Goal: Information Seeking & Learning: Learn about a topic

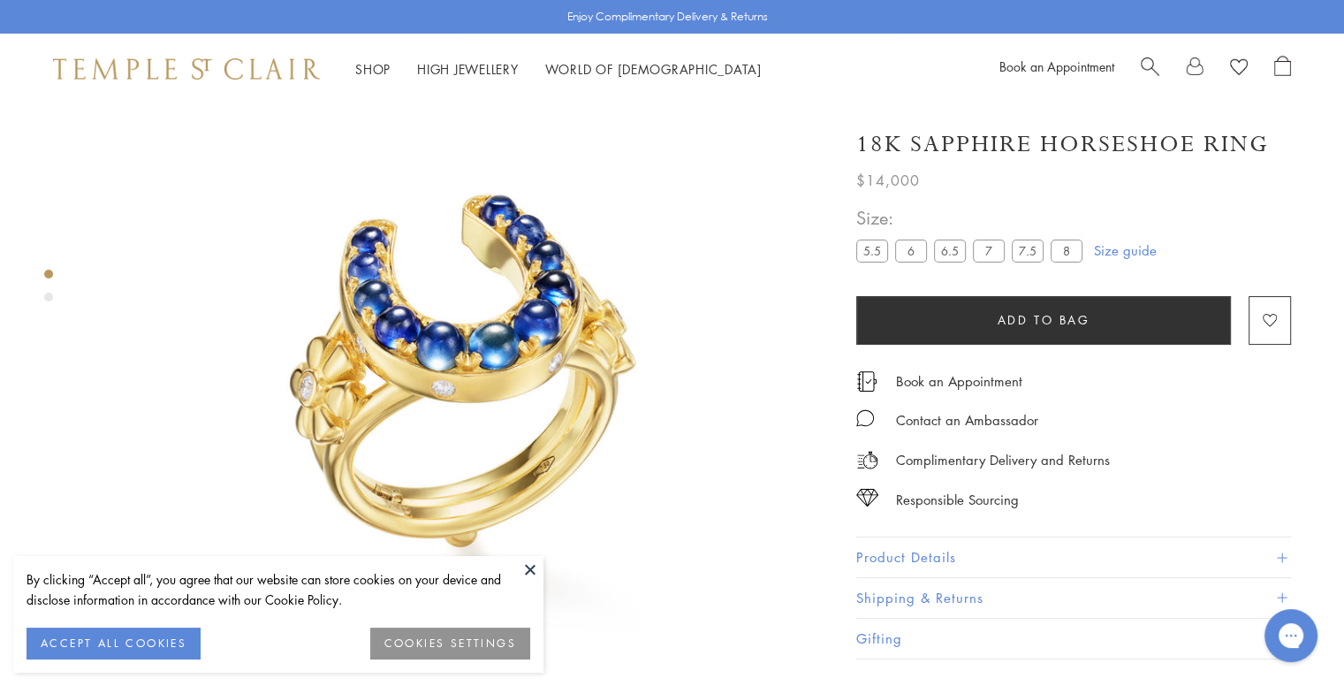
click at [1140, 57] on span "Search" at bounding box center [1149, 65] width 19 height 19
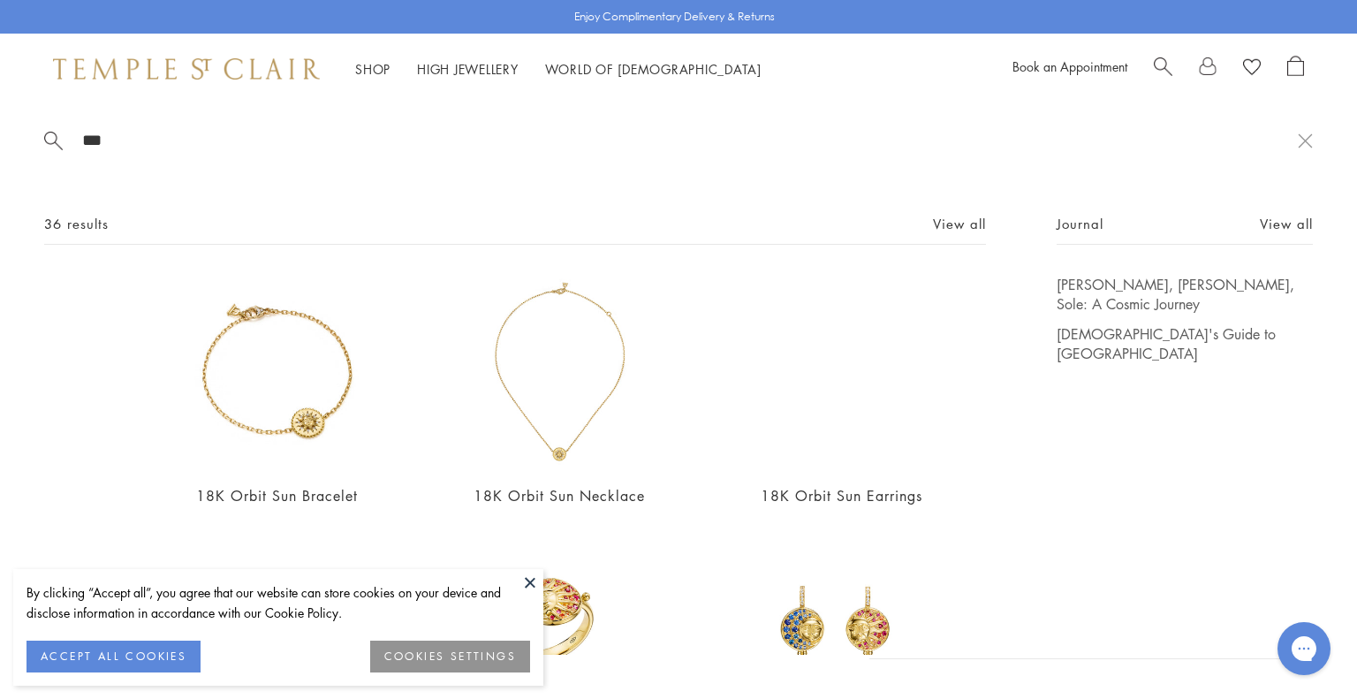
type input "***"
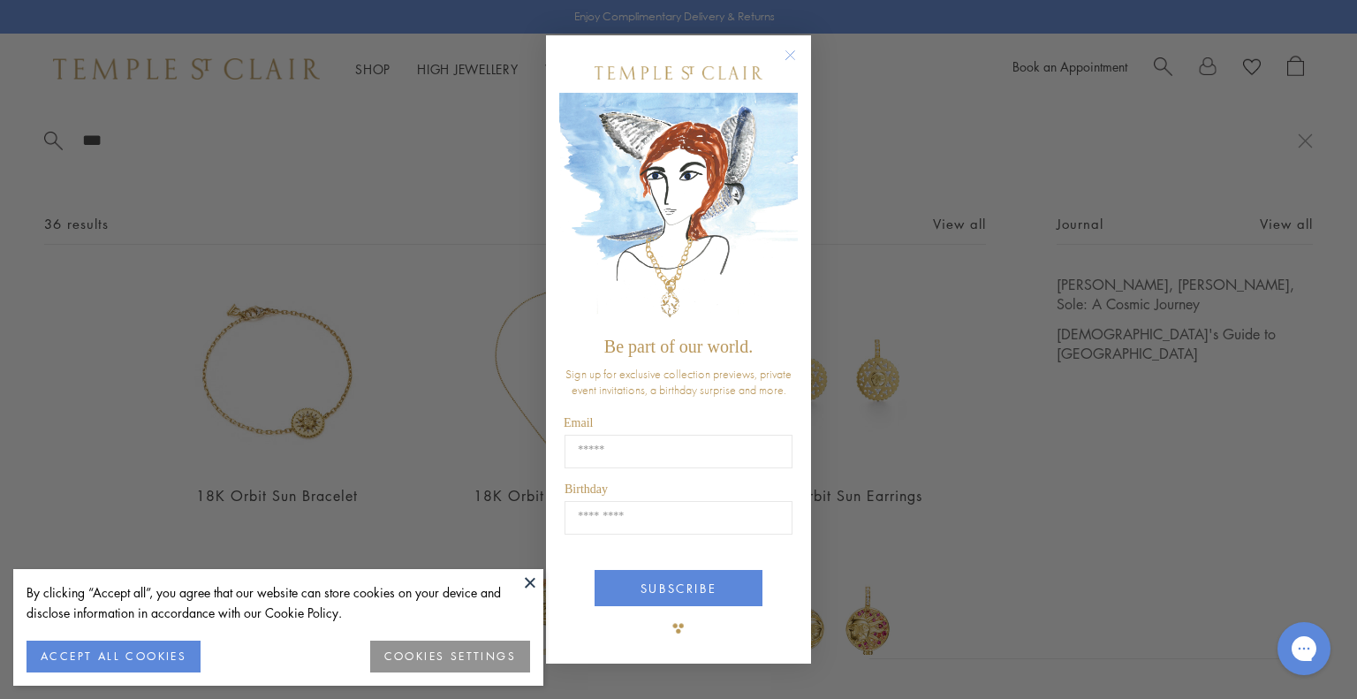
click at [780, 60] on icon "Close dialog" at bounding box center [790, 55] width 22 height 22
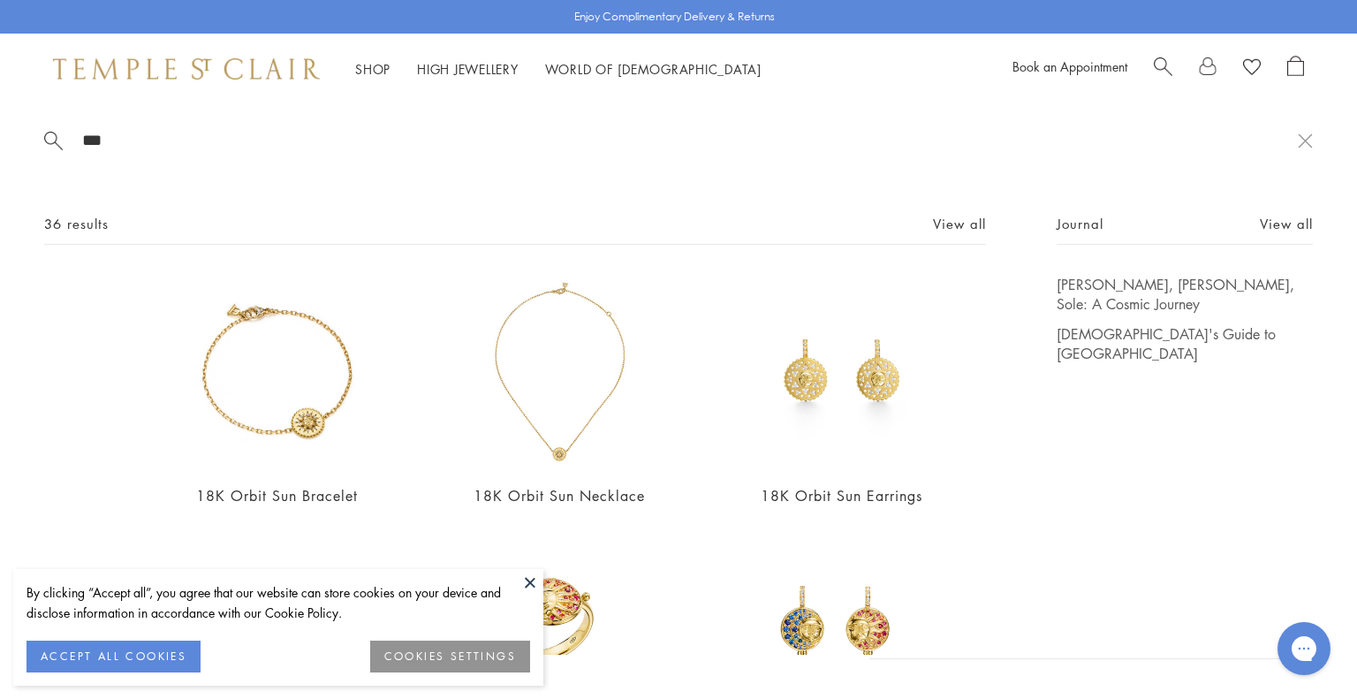
click at [534, 581] on button at bounding box center [530, 582] width 27 height 27
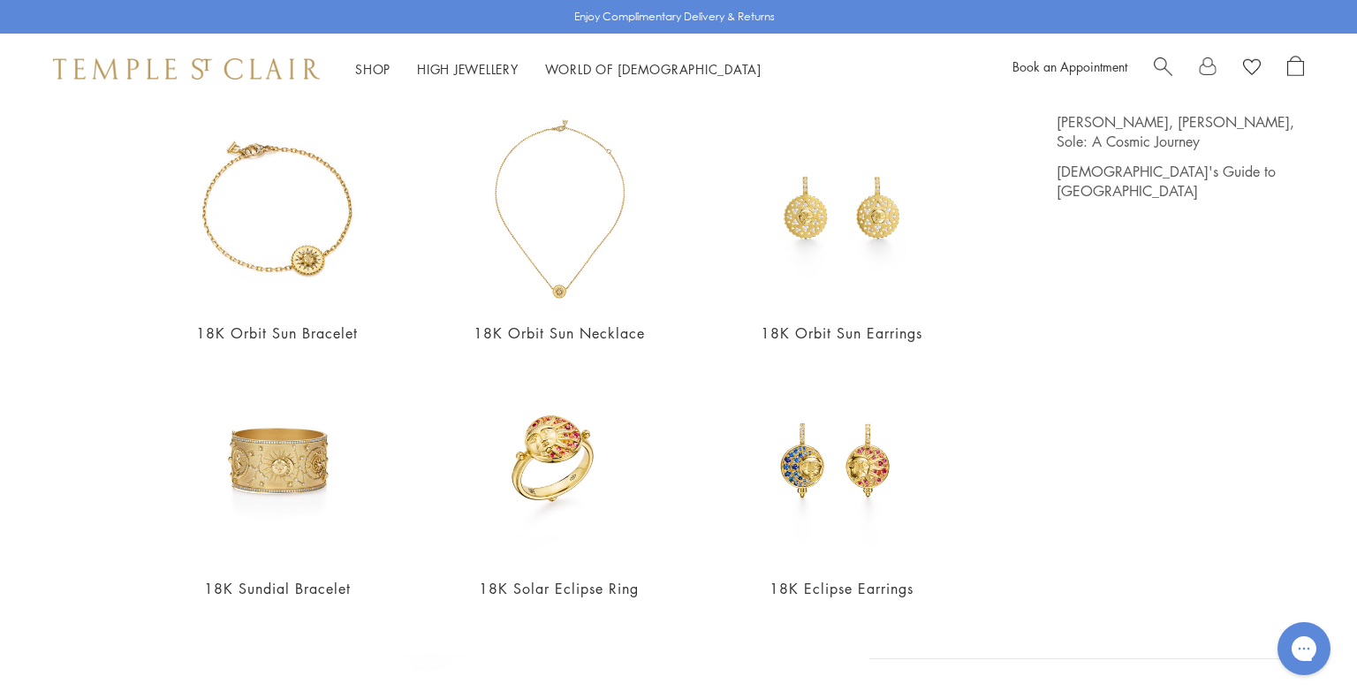
scroll to position [164, 0]
click at [287, 239] on img at bounding box center [276, 206] width 193 height 193
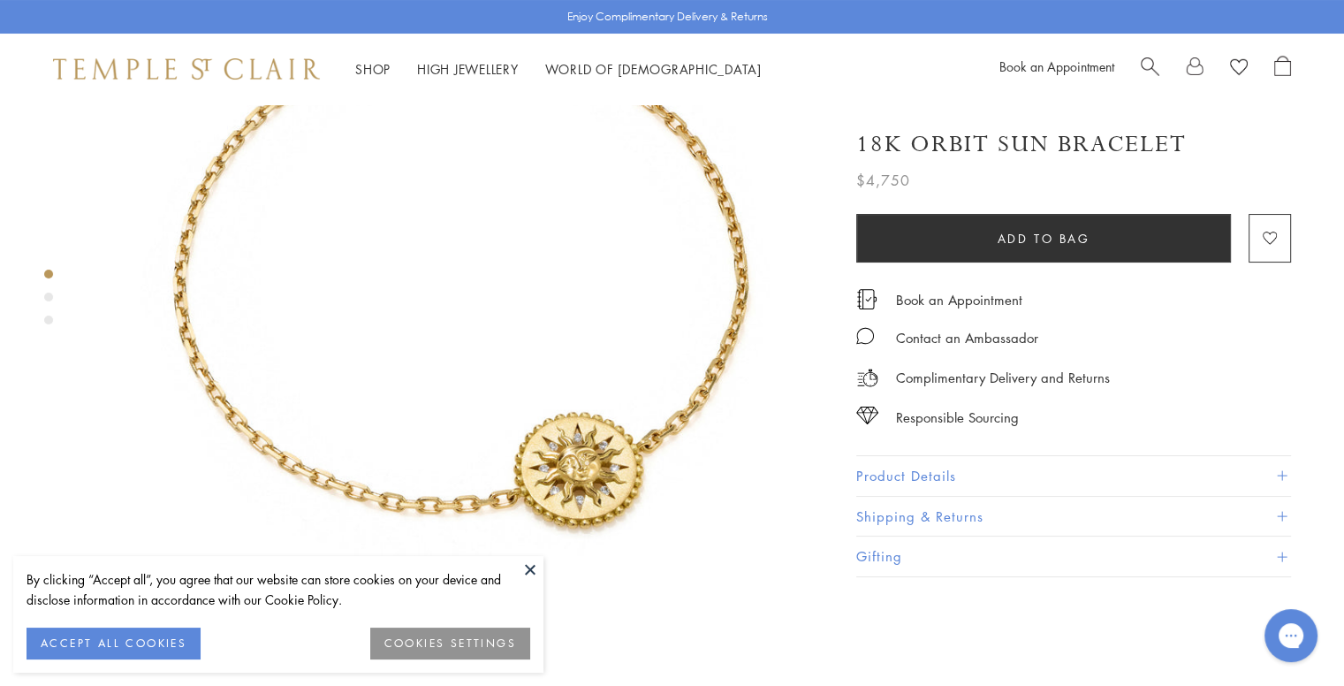
scroll to position [204, 0]
click at [532, 564] on button at bounding box center [530, 569] width 27 height 27
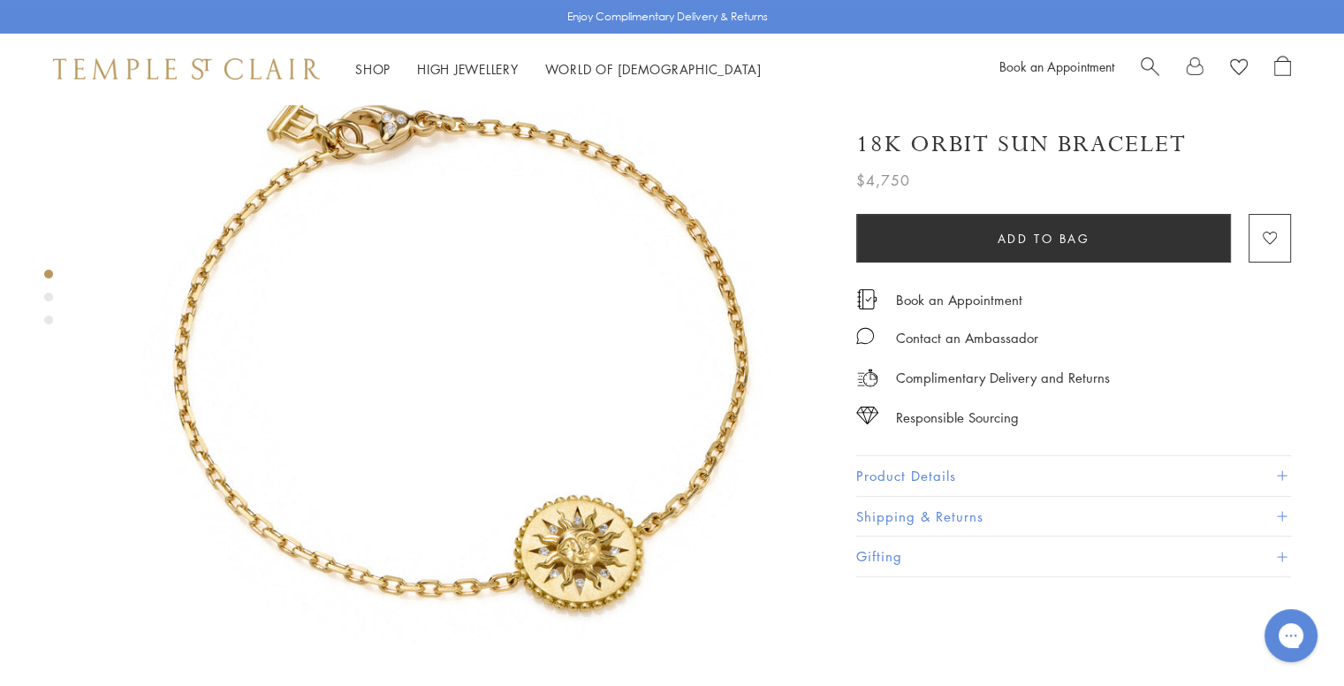
scroll to position [118, 0]
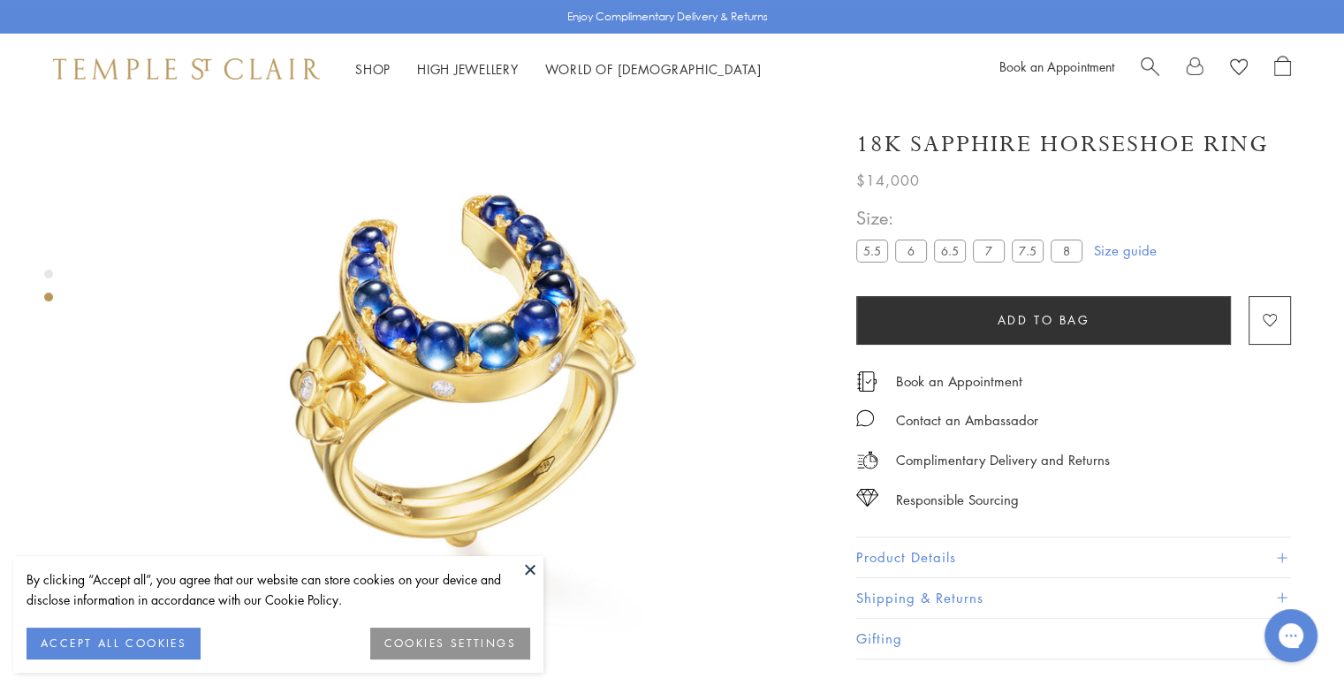
scroll to position [703, 0]
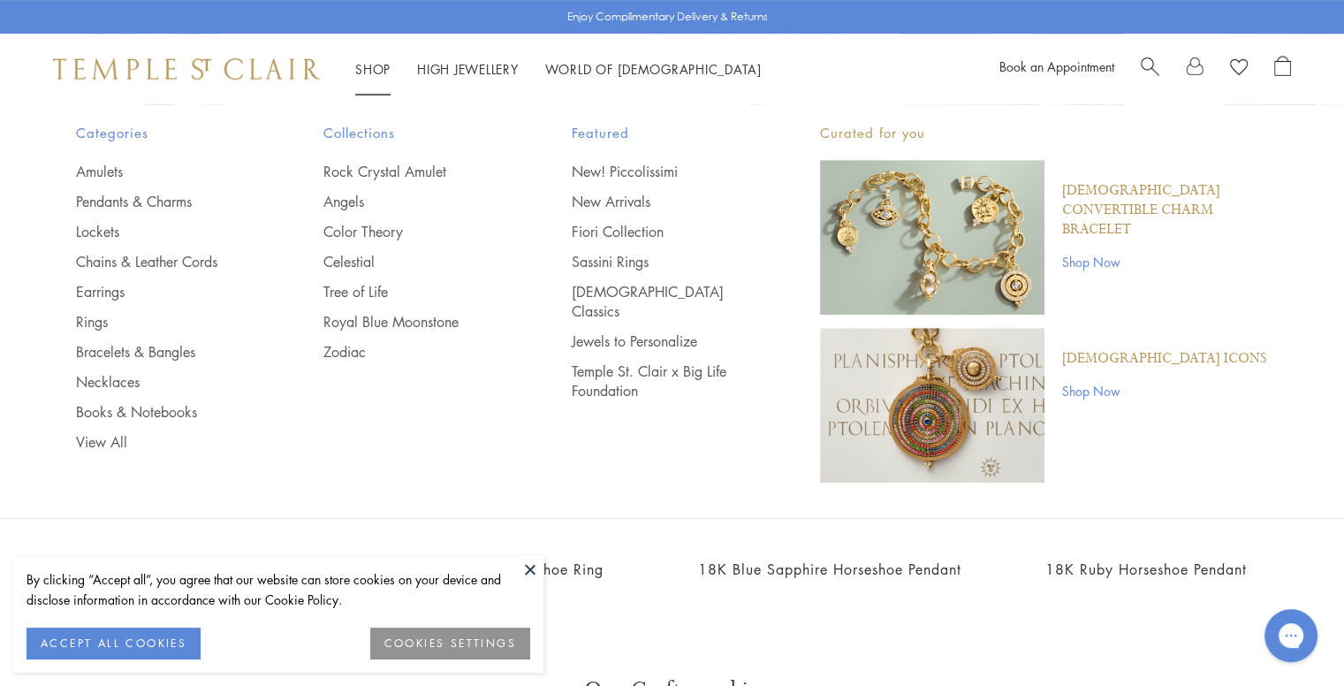
click at [873, 208] on img "Main navigation" at bounding box center [932, 237] width 224 height 155
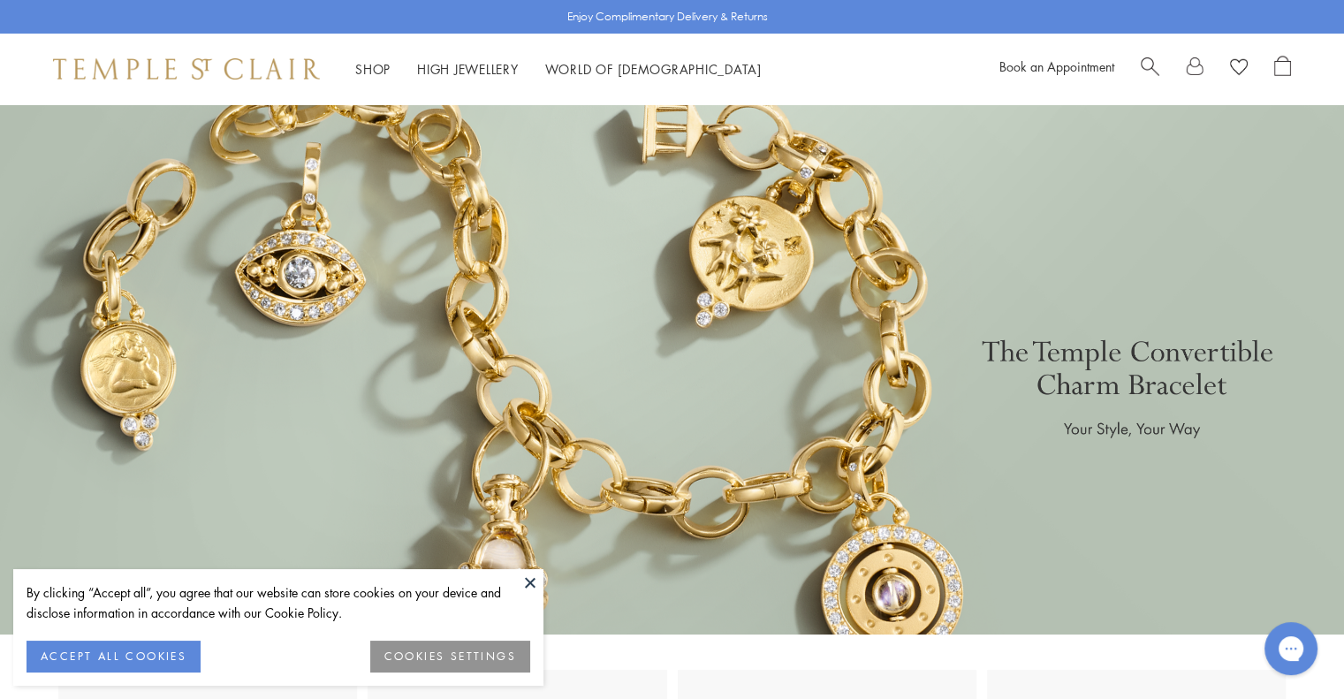
click at [532, 581] on button at bounding box center [530, 582] width 27 height 27
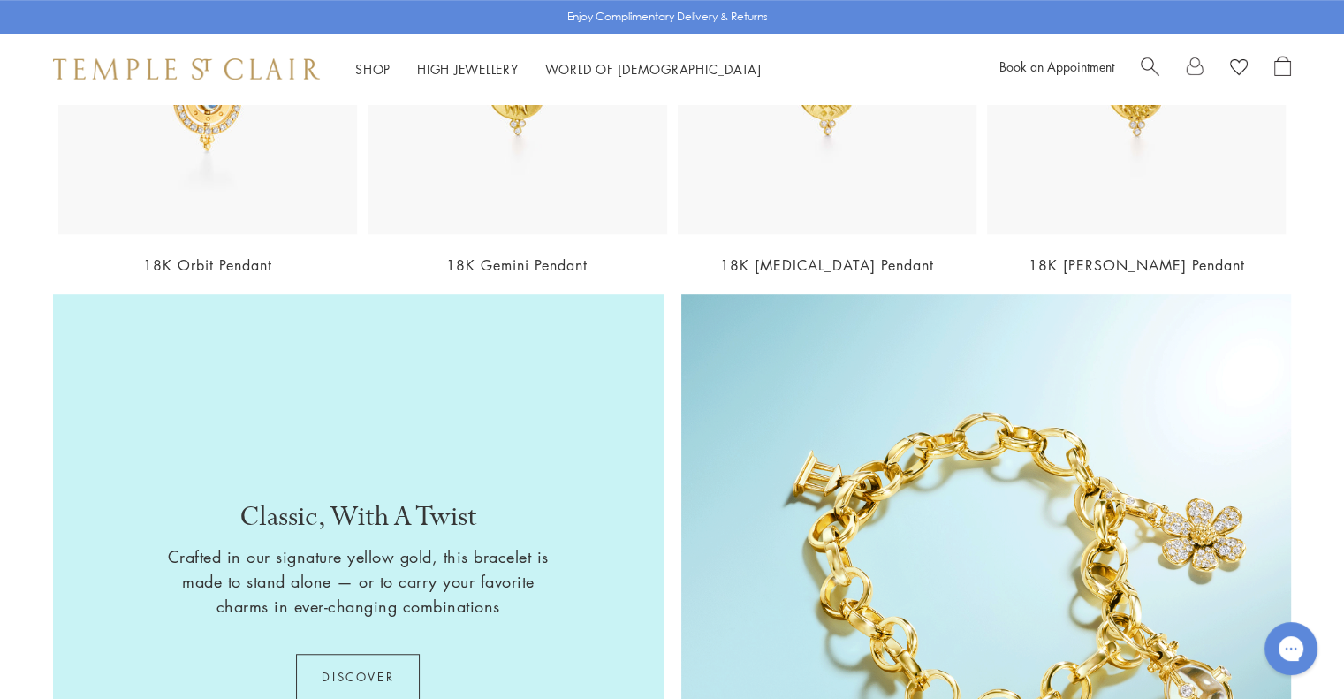
scroll to position [904, 0]
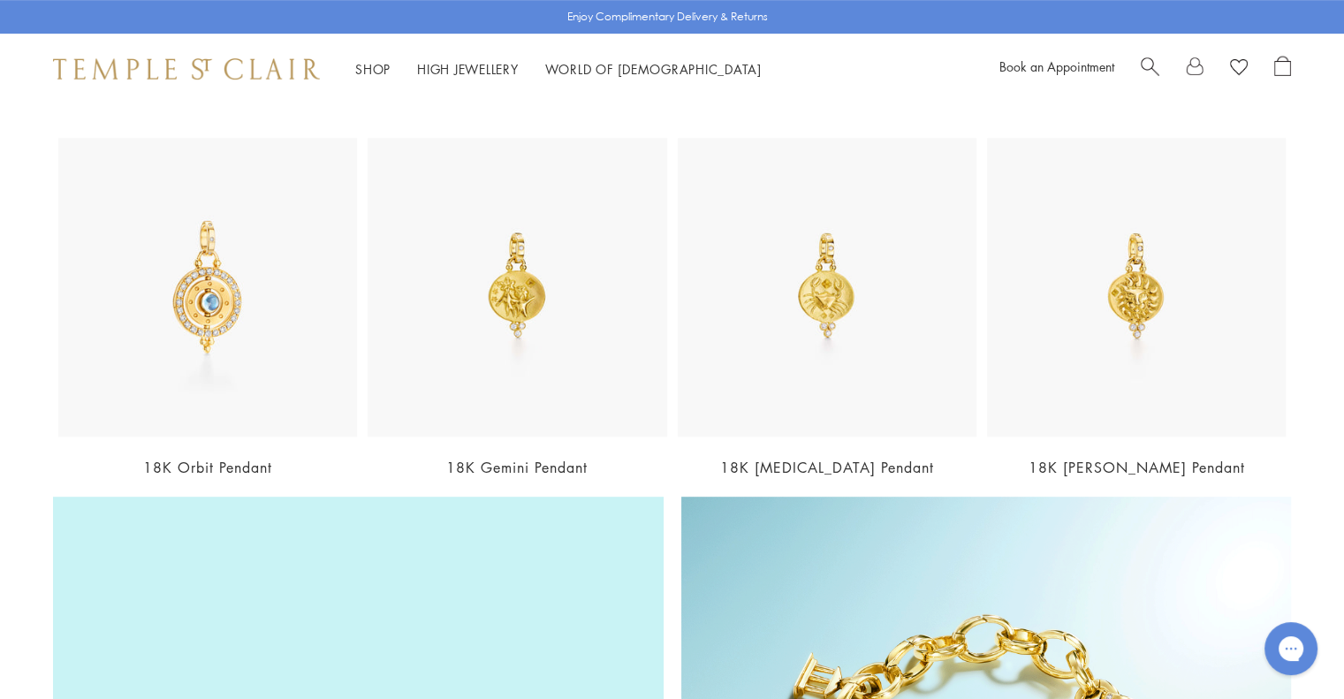
click at [507, 327] on img at bounding box center [516, 287] width 299 height 299
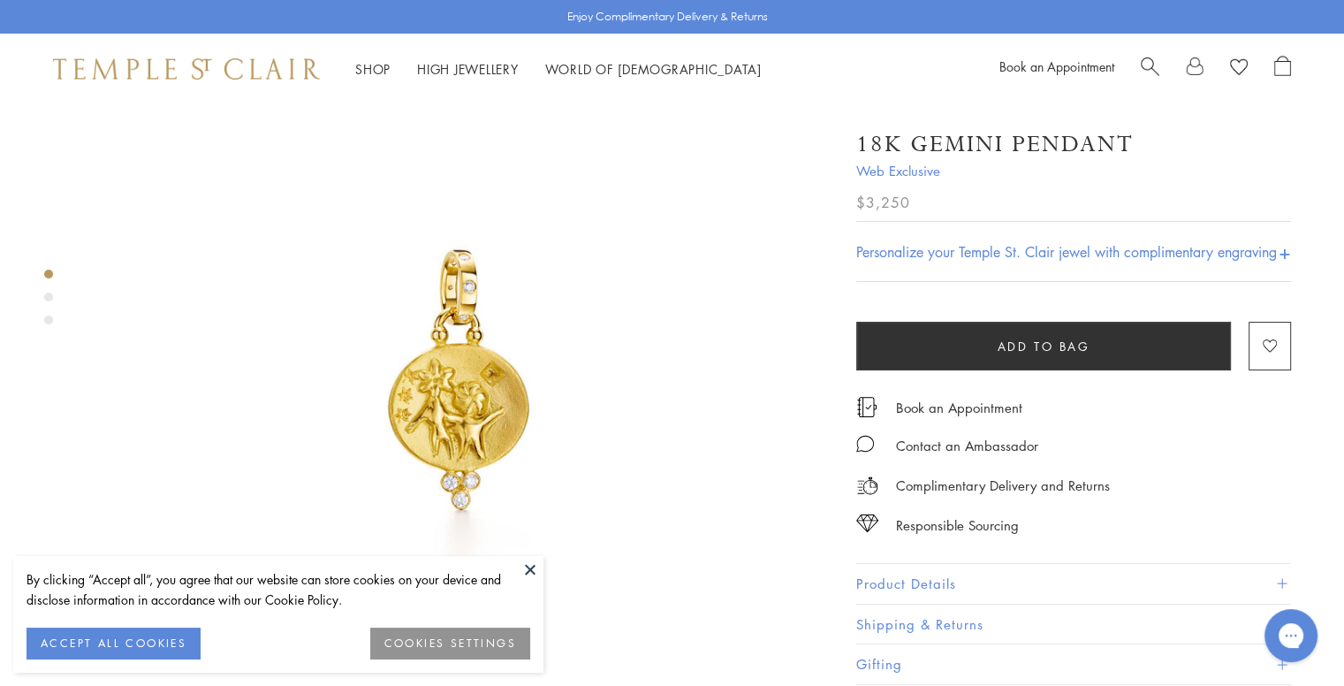
scroll to position [92, 0]
click at [522, 568] on button at bounding box center [530, 569] width 27 height 27
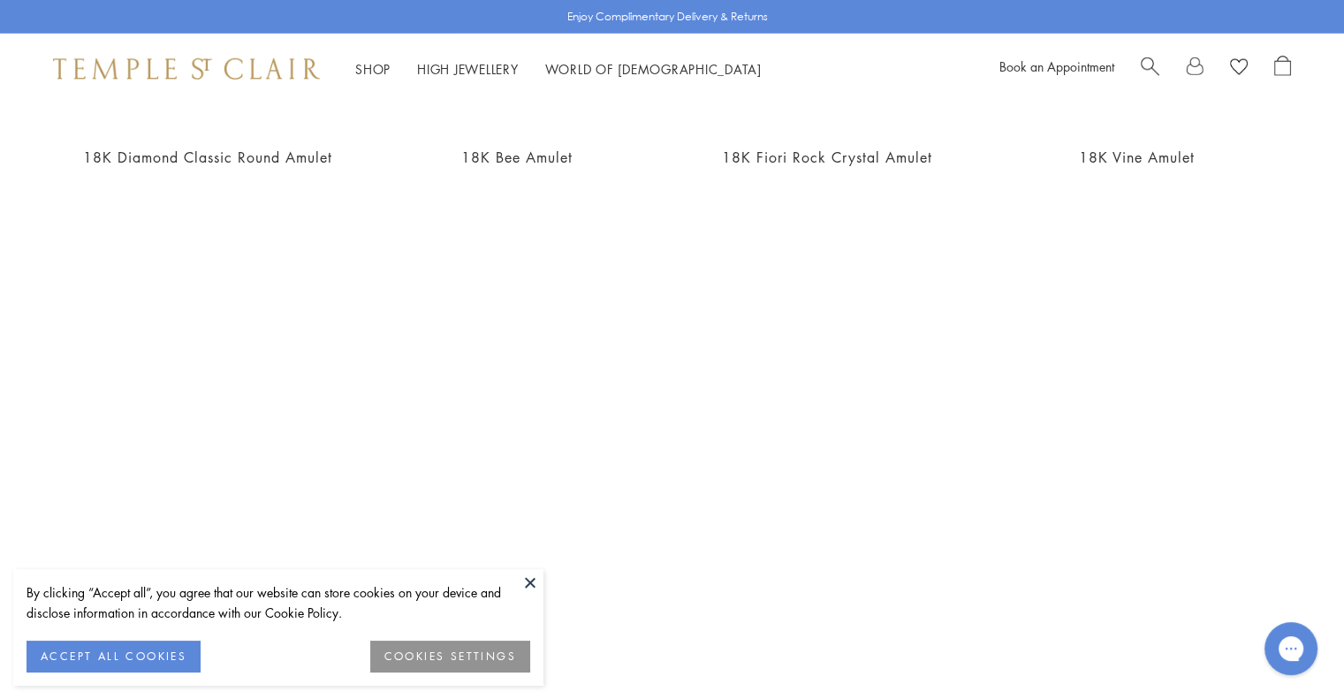
scroll to position [5368, 0]
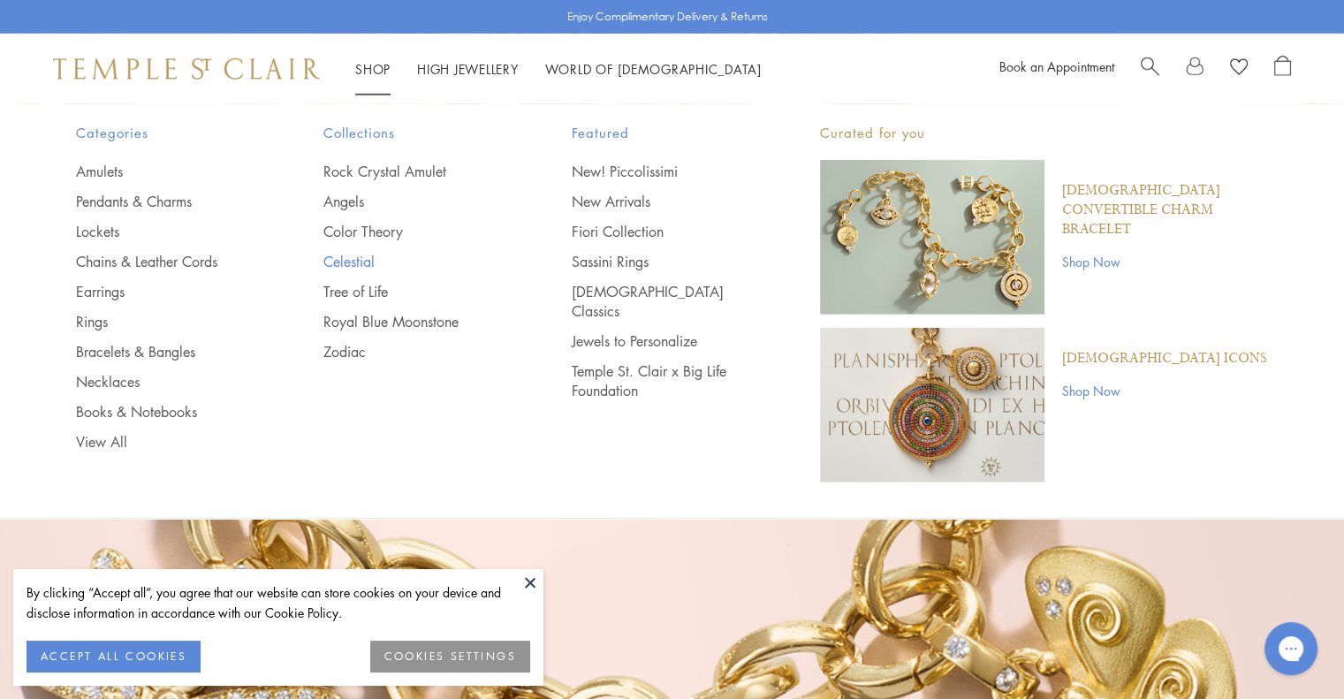
click at [343, 253] on link "Celestial" at bounding box center [412, 261] width 178 height 19
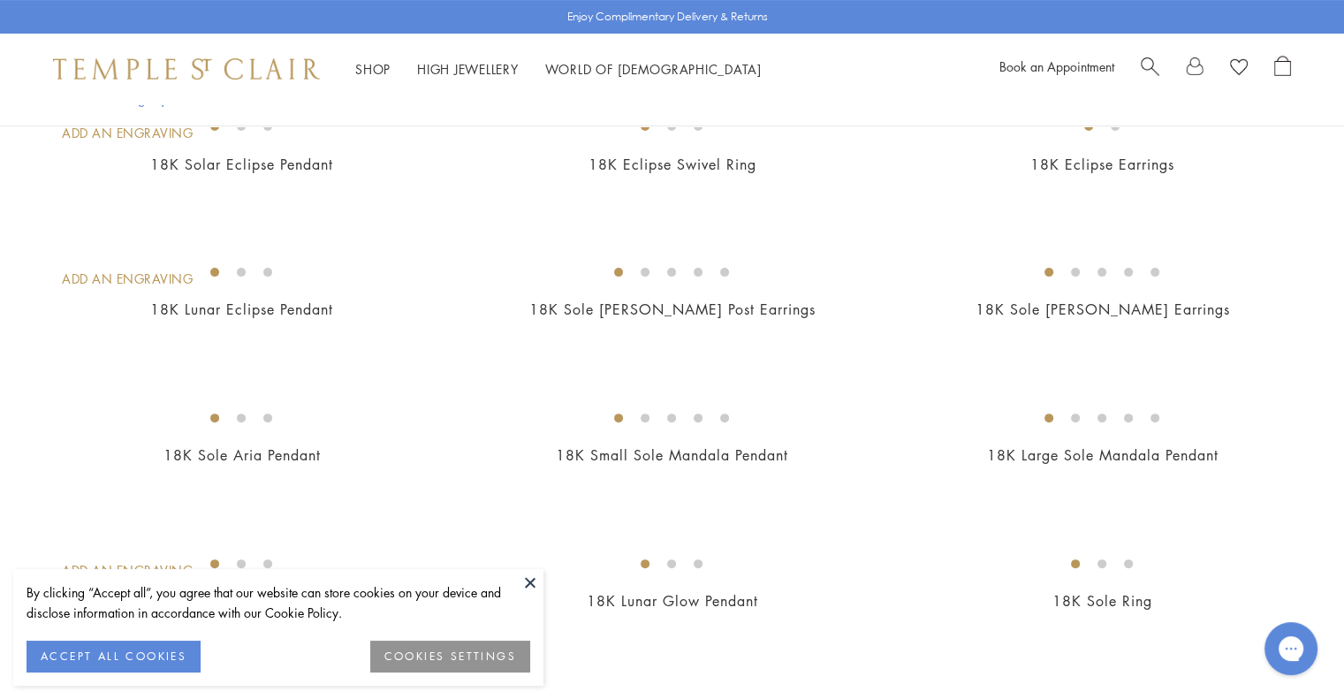
scroll to position [452, 0]
click at [531, 586] on button at bounding box center [530, 582] width 27 height 27
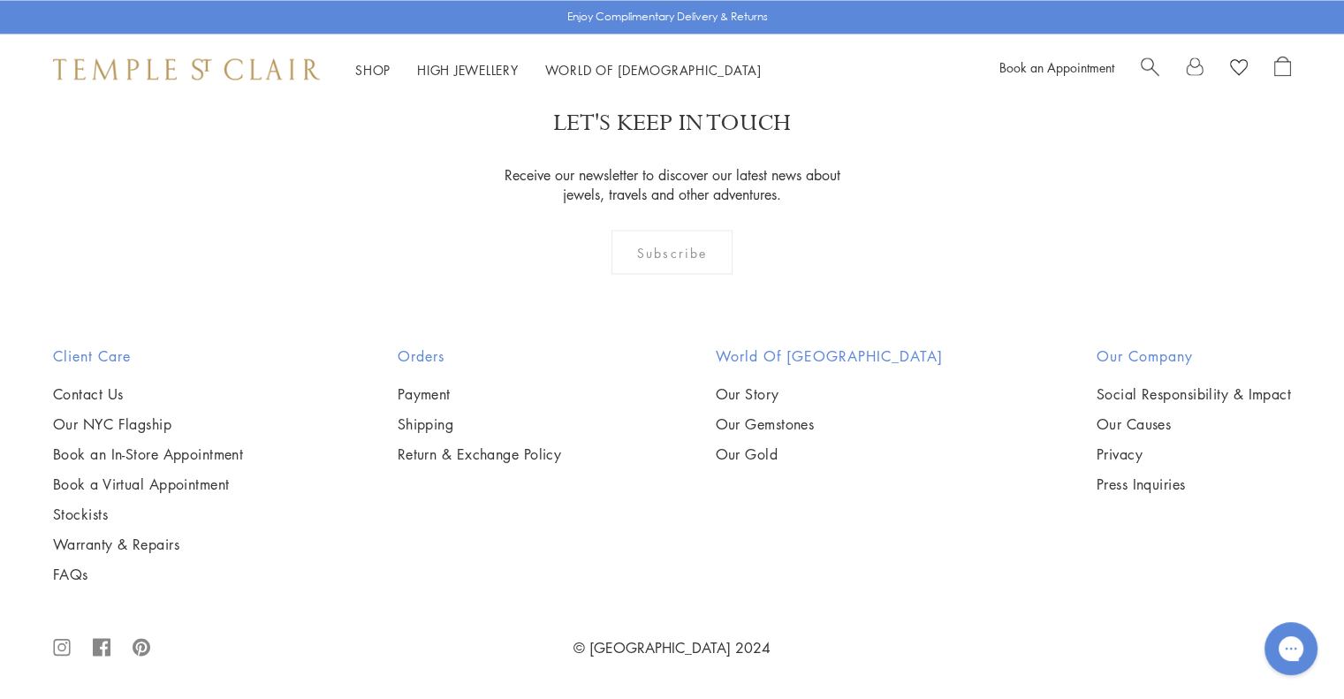
scroll to position [9449, 0]
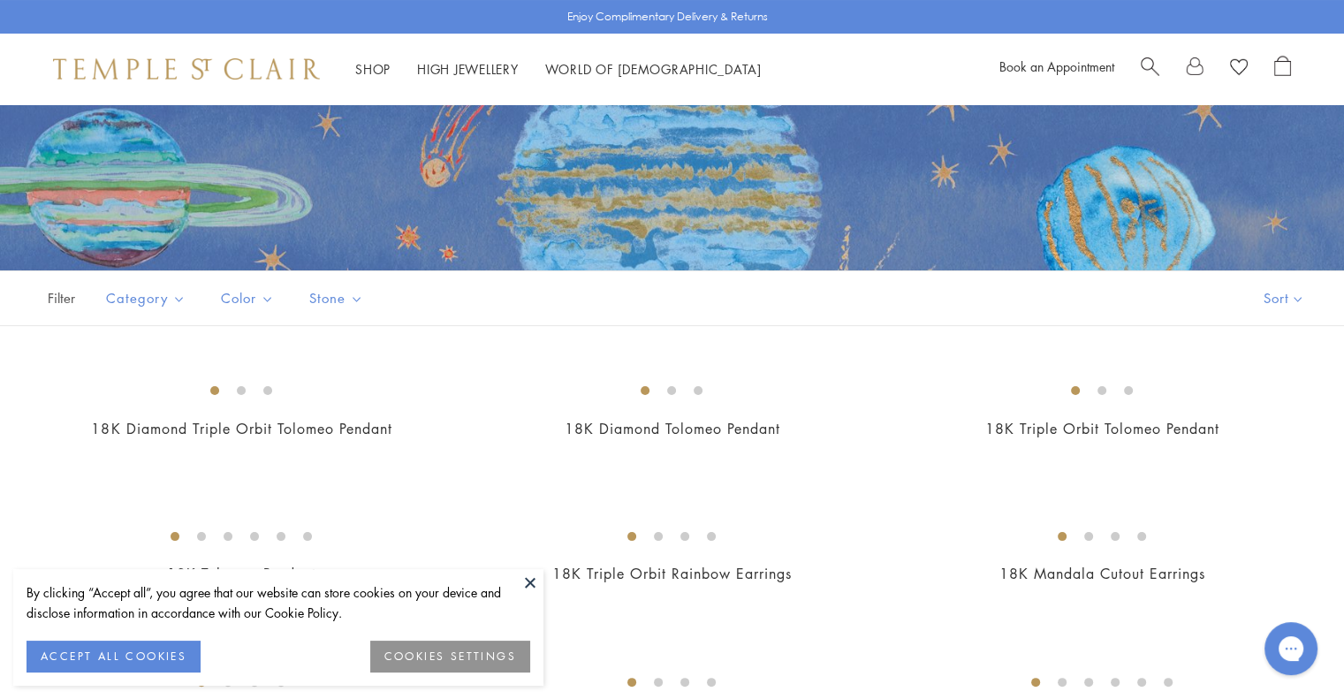
scroll to position [207, 0]
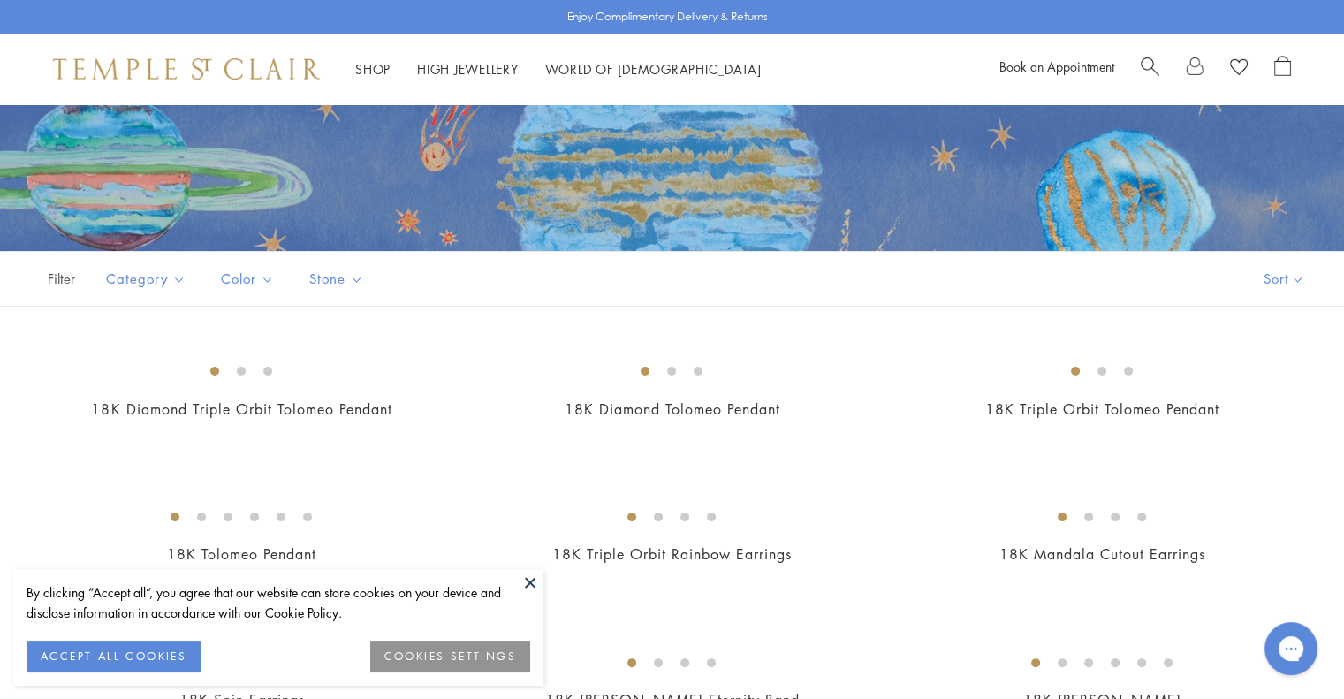
click at [527, 576] on button at bounding box center [530, 582] width 27 height 27
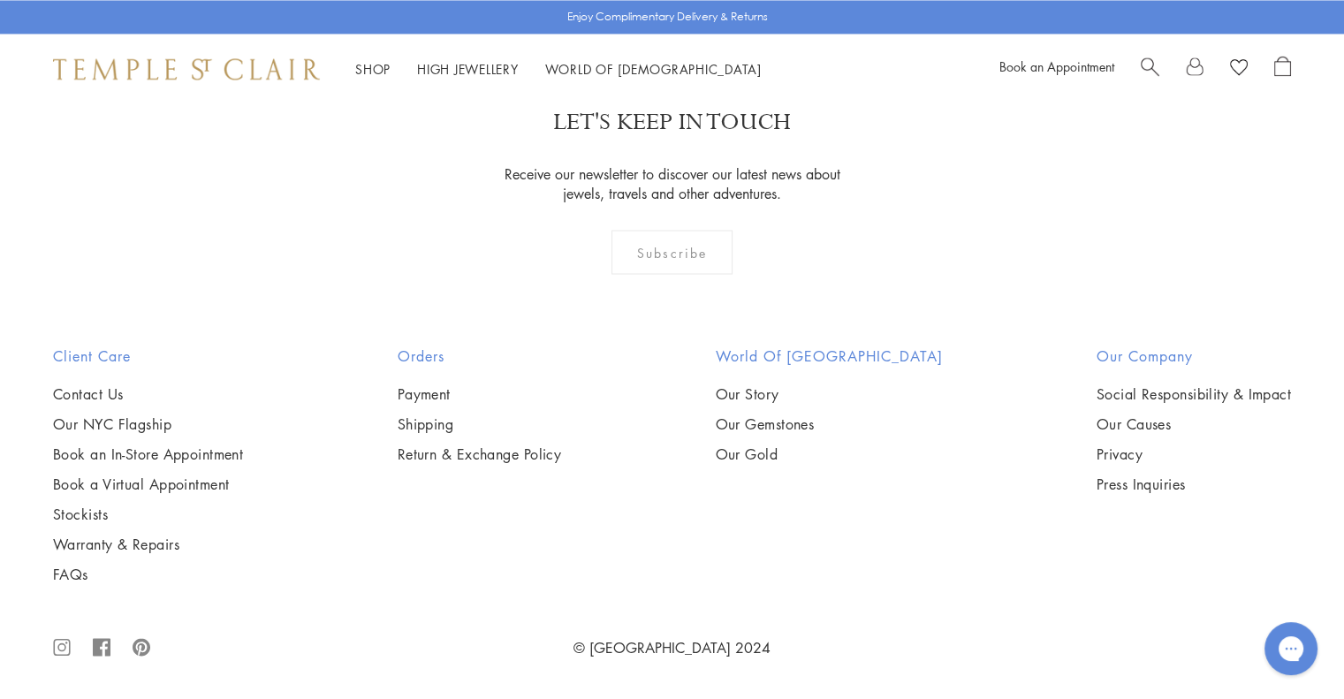
scroll to position [6608, 0]
click at [0, 0] on img at bounding box center [0, 0] width 0 height 0
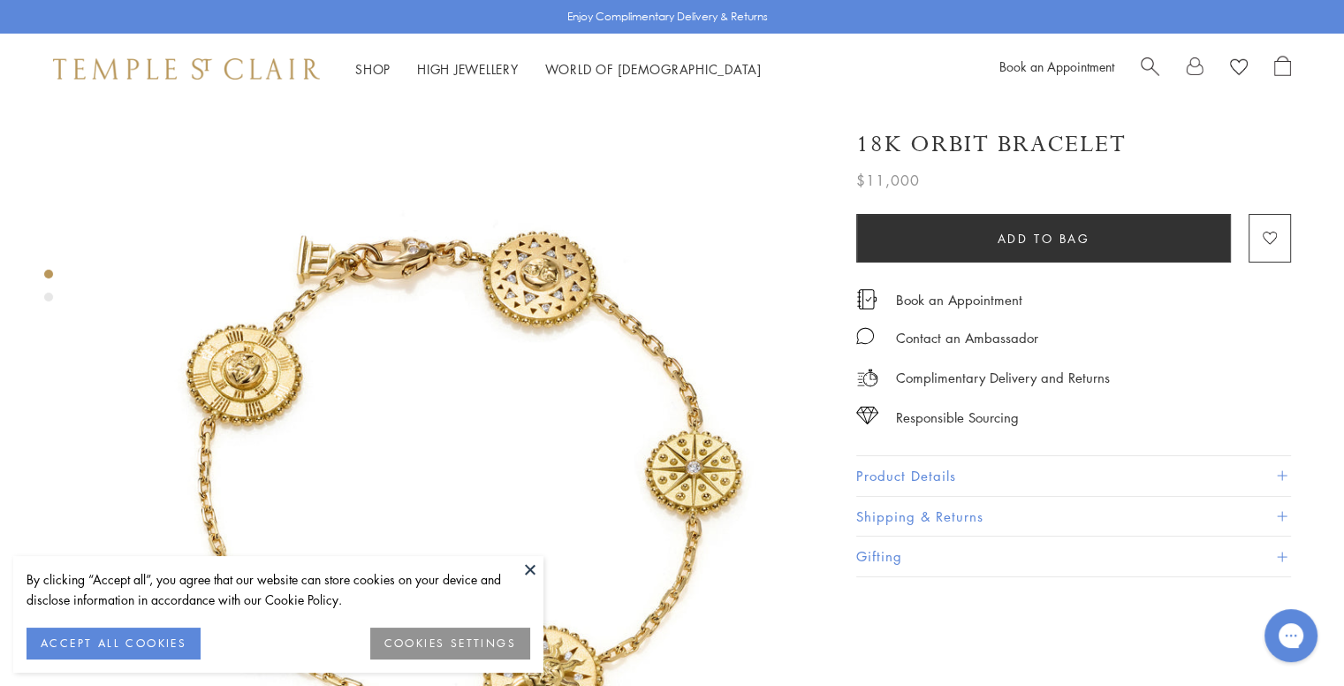
scroll to position [0, 4]
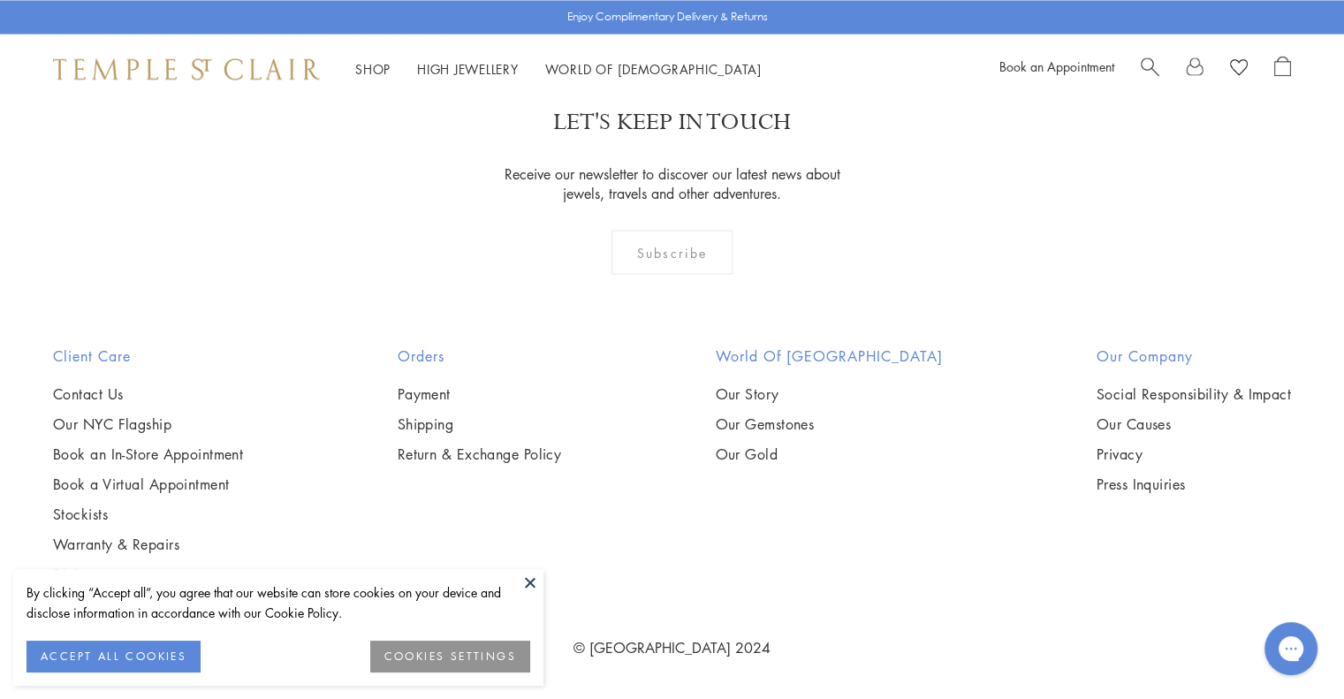
scroll to position [7706, 0]
click at [525, 581] on button at bounding box center [530, 582] width 27 height 27
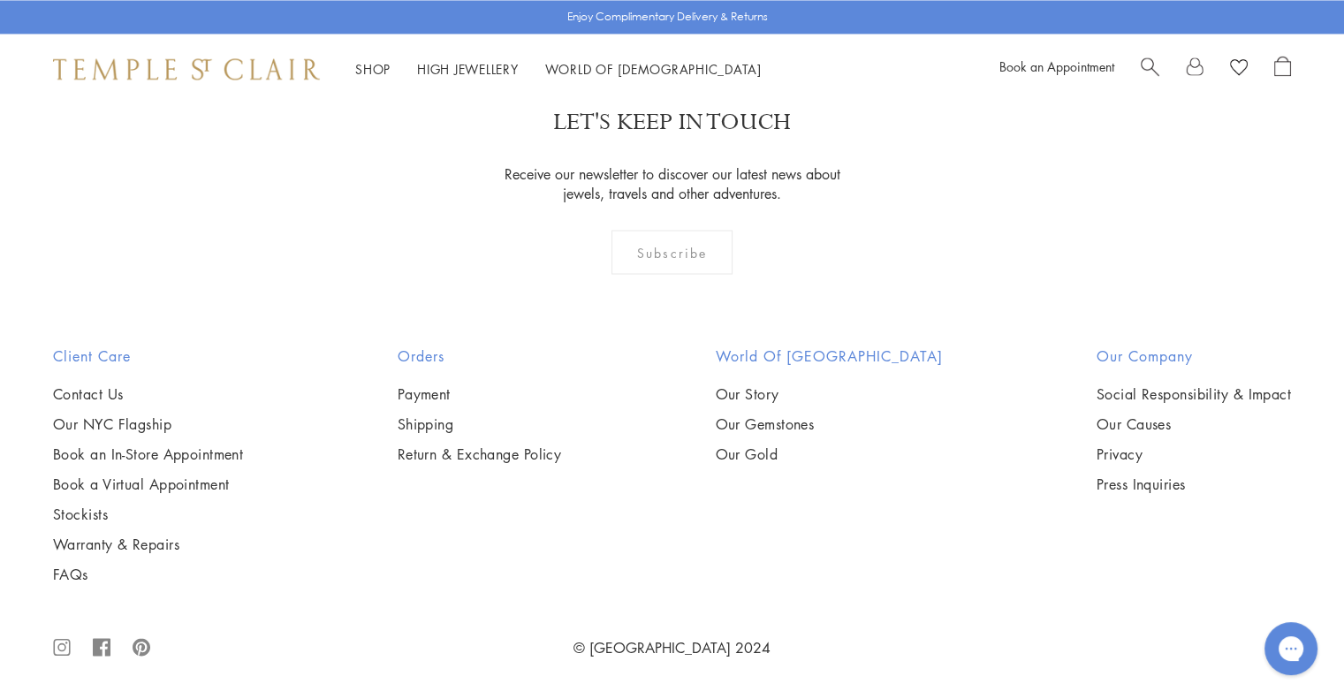
scroll to position [7518, 0]
click at [0, 0] on img at bounding box center [0, 0] width 0 height 0
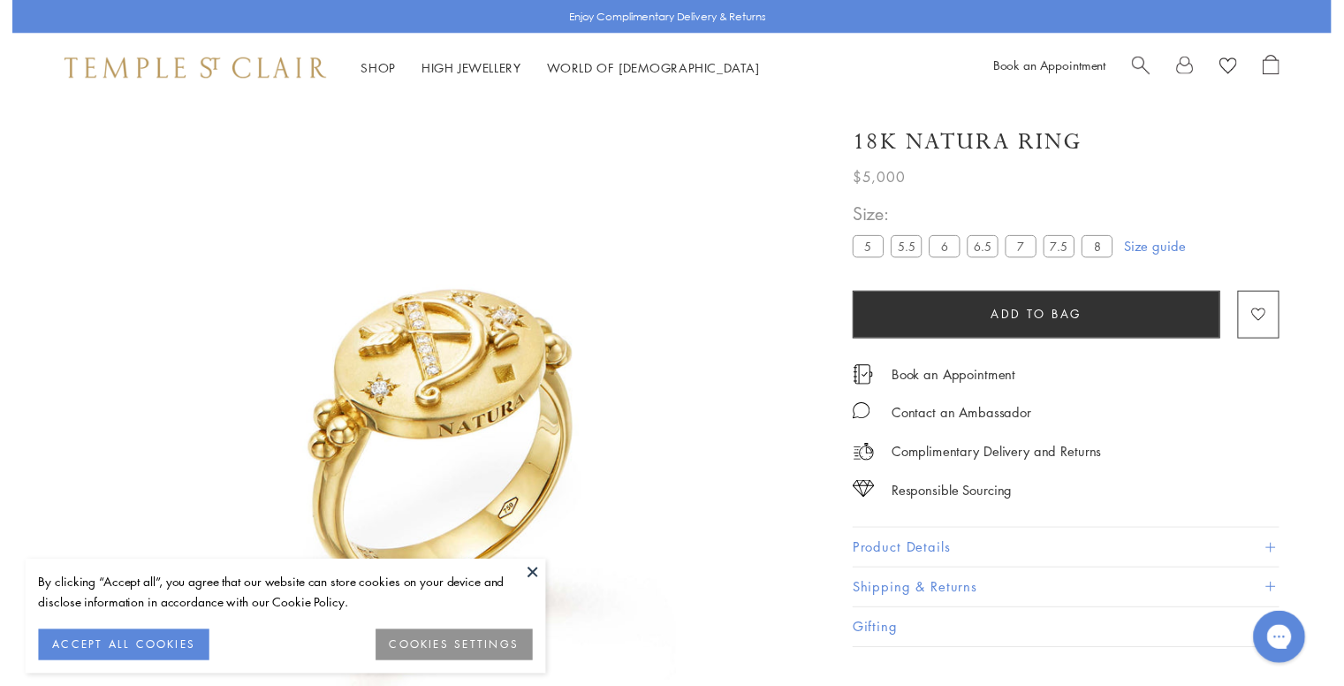
scroll to position [104, 0]
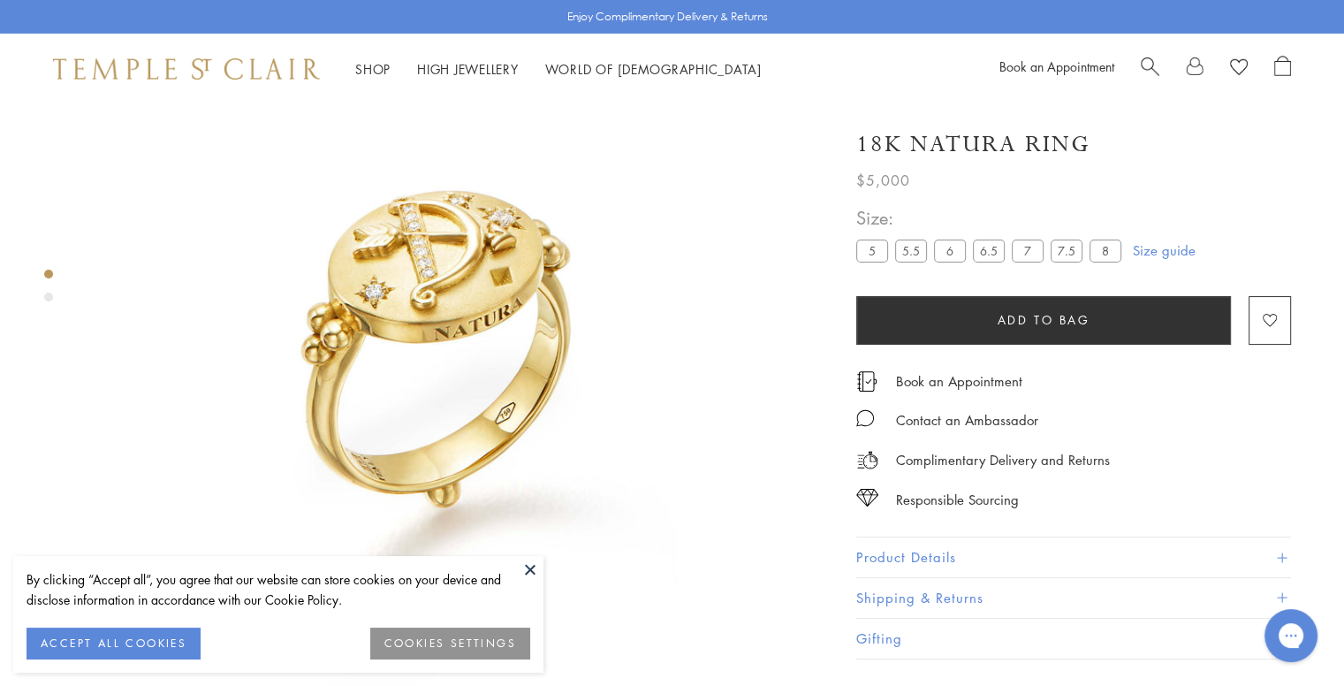
click at [520, 568] on button at bounding box center [530, 569] width 27 height 27
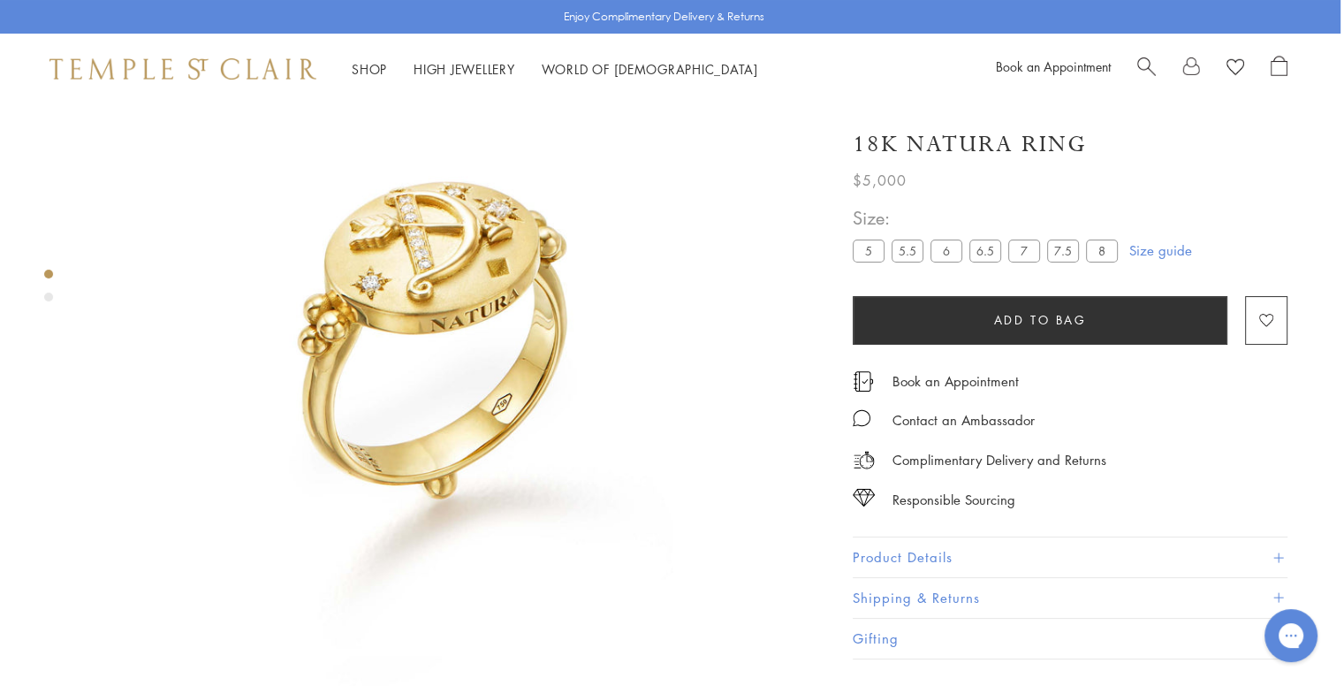
scroll to position [0, 4]
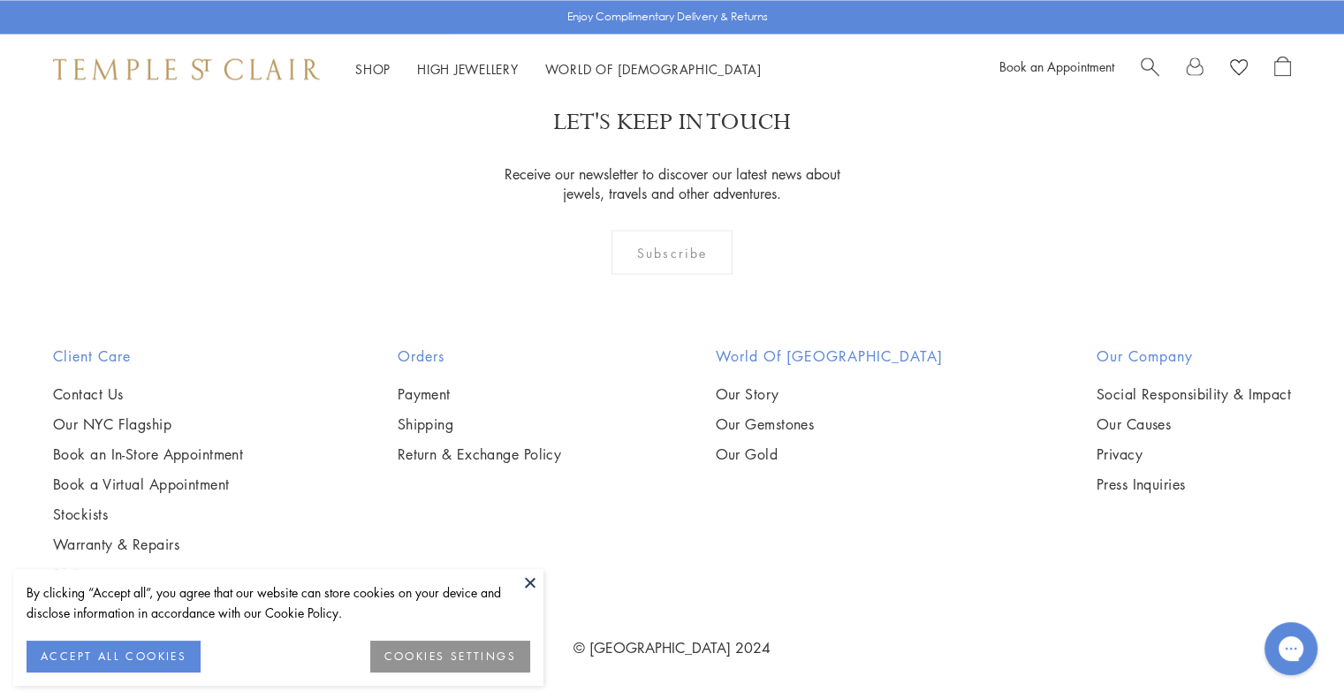
scroll to position [7652, 0]
click at [538, 581] on button at bounding box center [530, 582] width 27 height 27
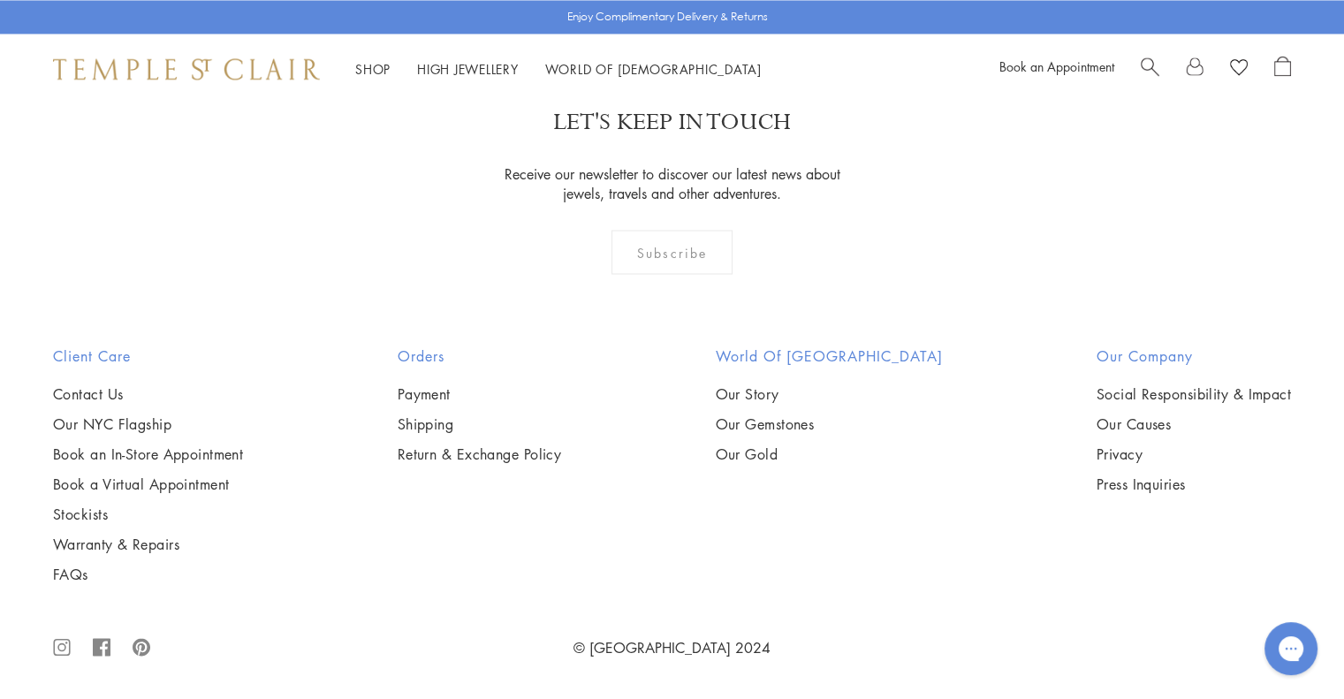
scroll to position [7758, 0]
click at [0, 0] on img at bounding box center [0, 0] width 0 height 0
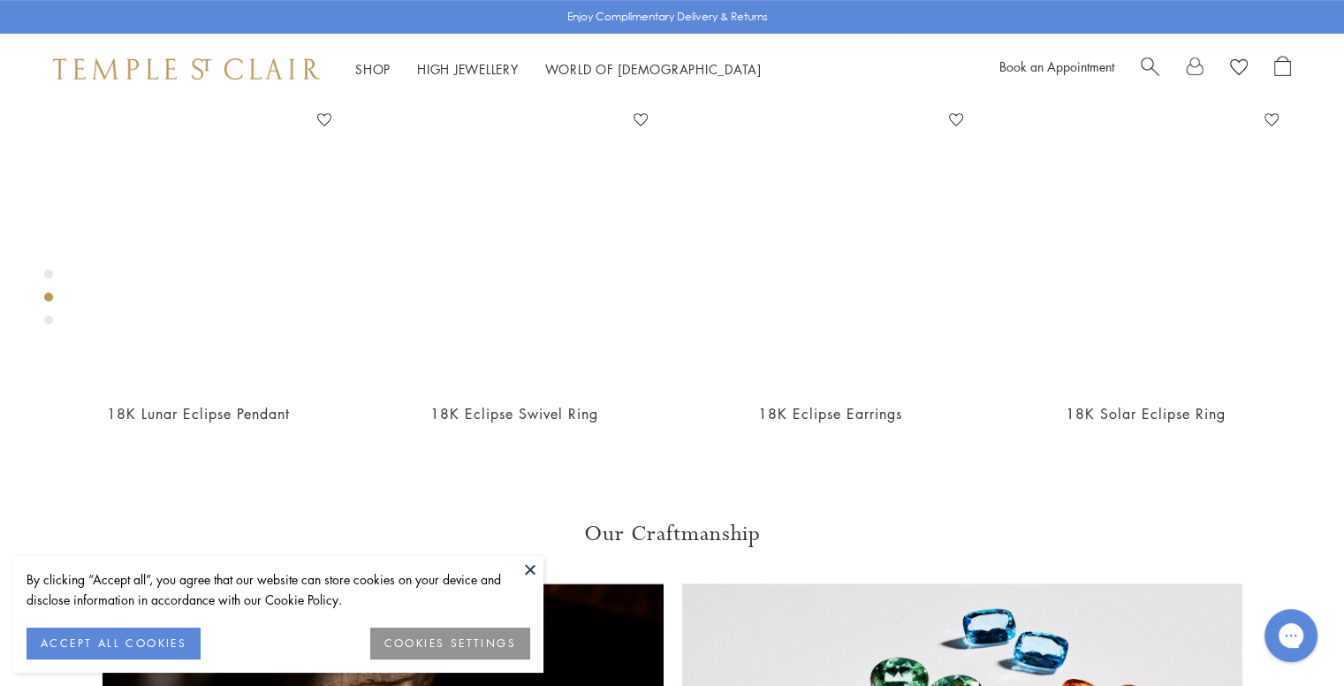
scroll to position [862, 0]
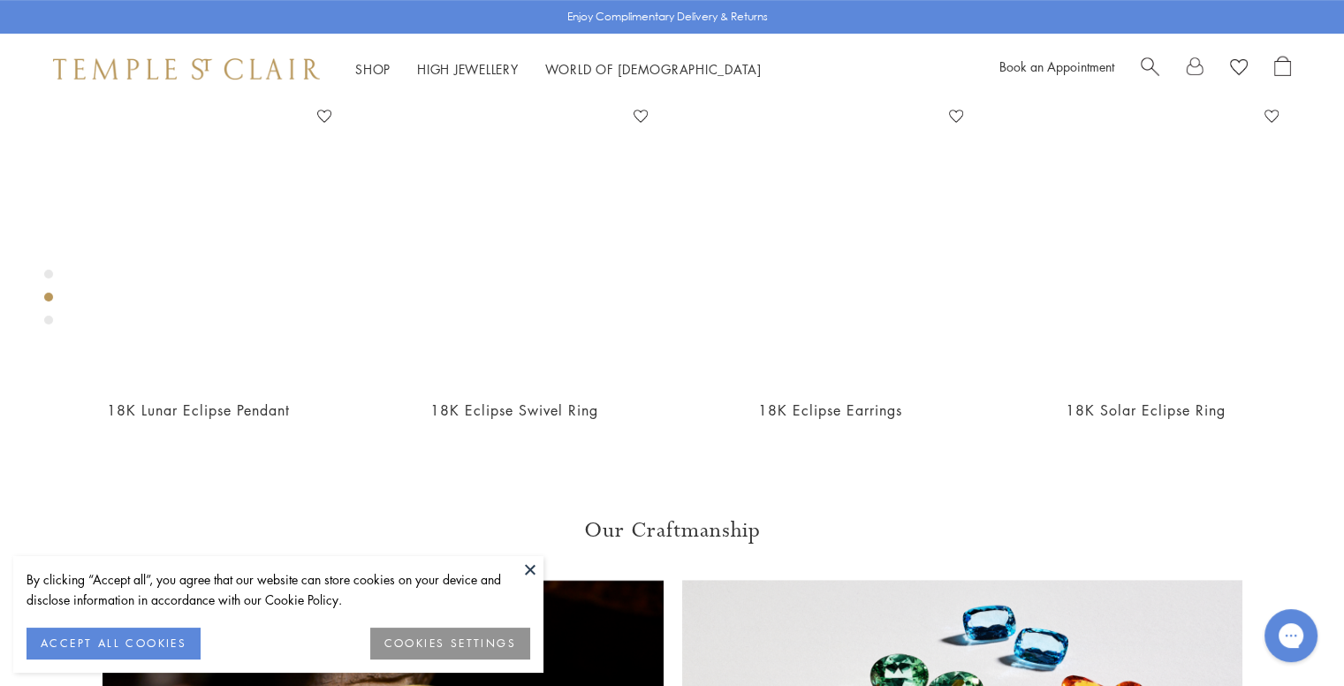
click at [517, 562] on button at bounding box center [530, 569] width 27 height 27
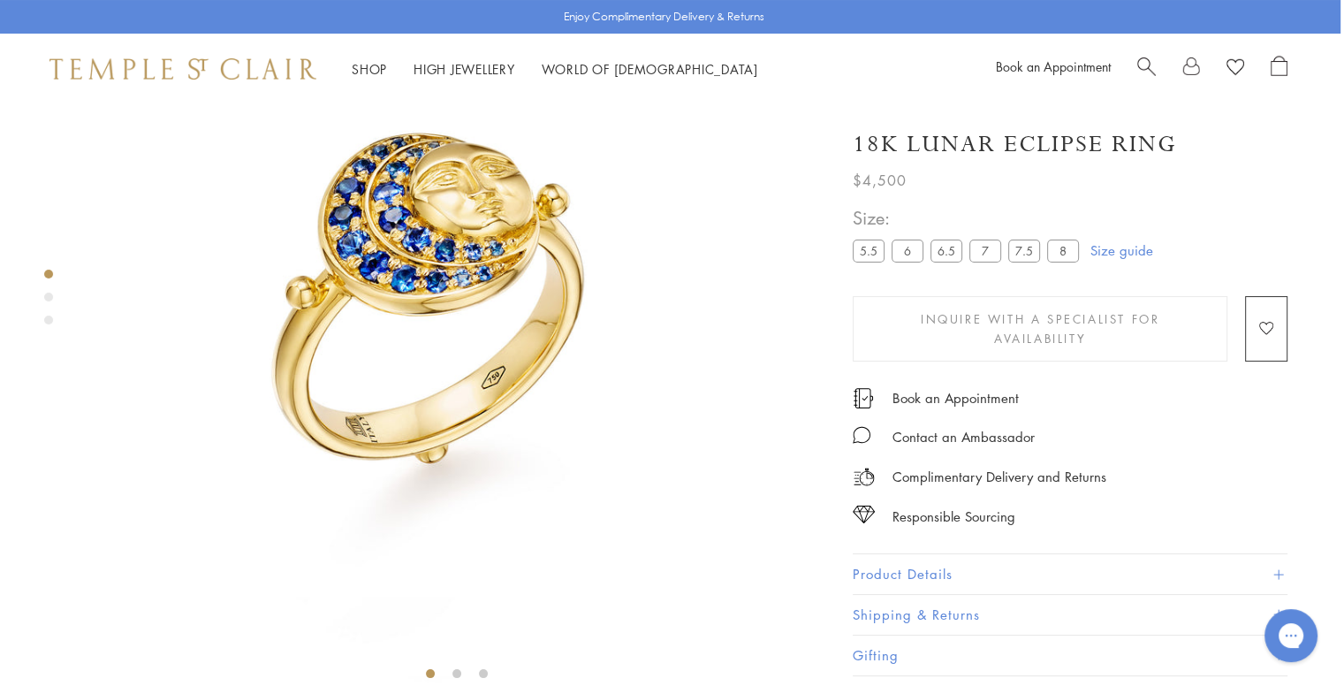
scroll to position [0, 4]
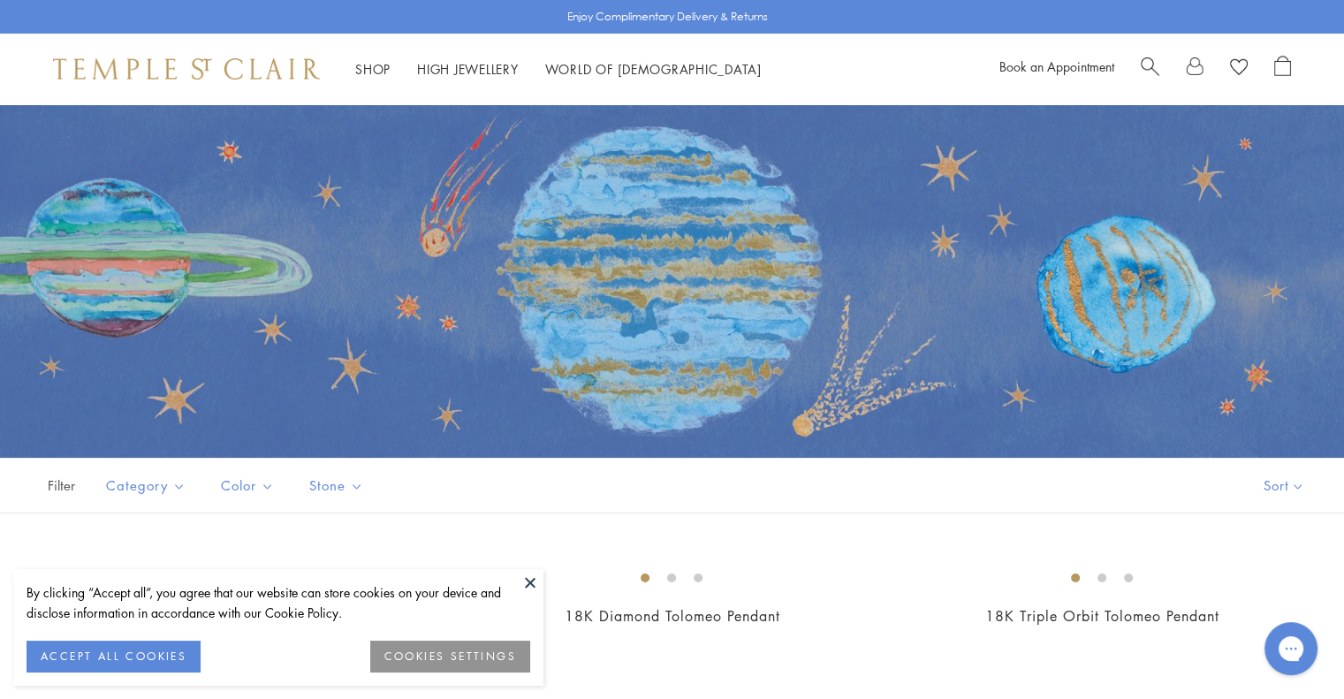
click at [530, 586] on button at bounding box center [530, 582] width 27 height 27
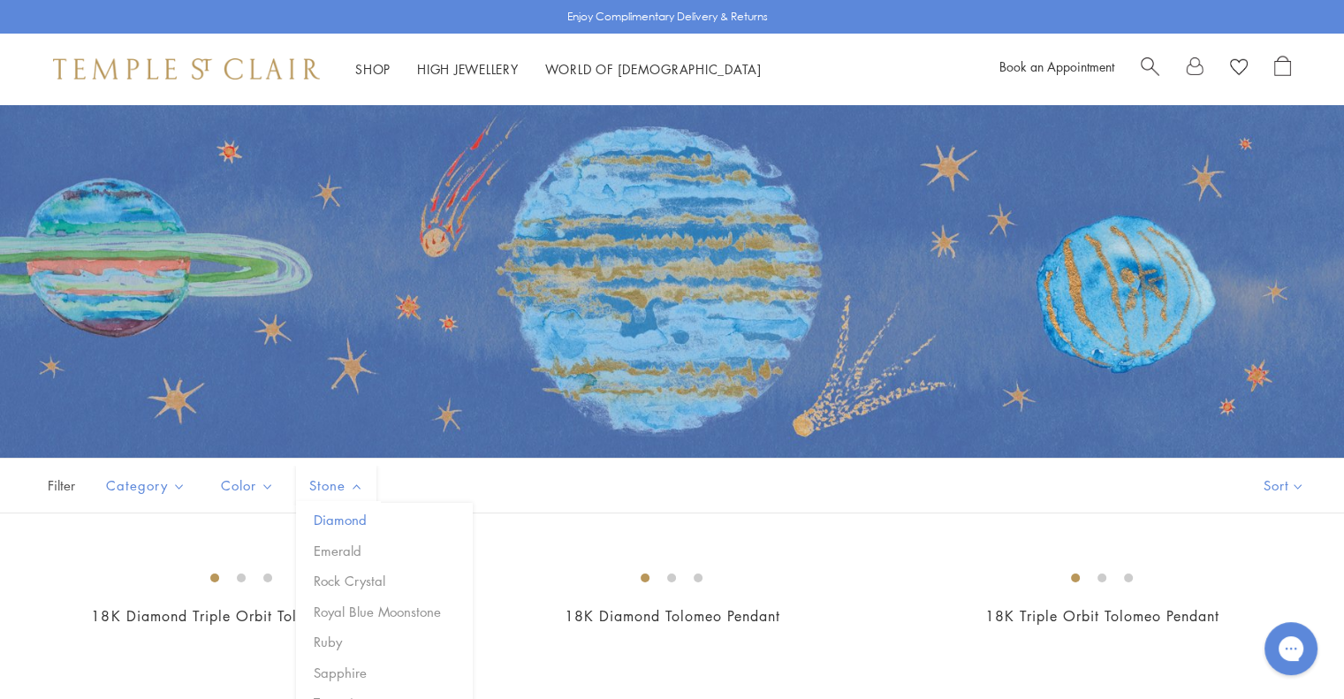
drag, startPoint x: 336, startPoint y: 489, endPoint x: 336, endPoint y: 513, distance: 23.9
click at [336, 505] on div "Stone Diamond Emerald Rock Crystal Royal Blue Moonstone Ruby Sapphire Tsavorite" at bounding box center [336, 486] width 89 height 40
click at [336, 513] on button "Diamond" at bounding box center [390, 520] width 163 height 20
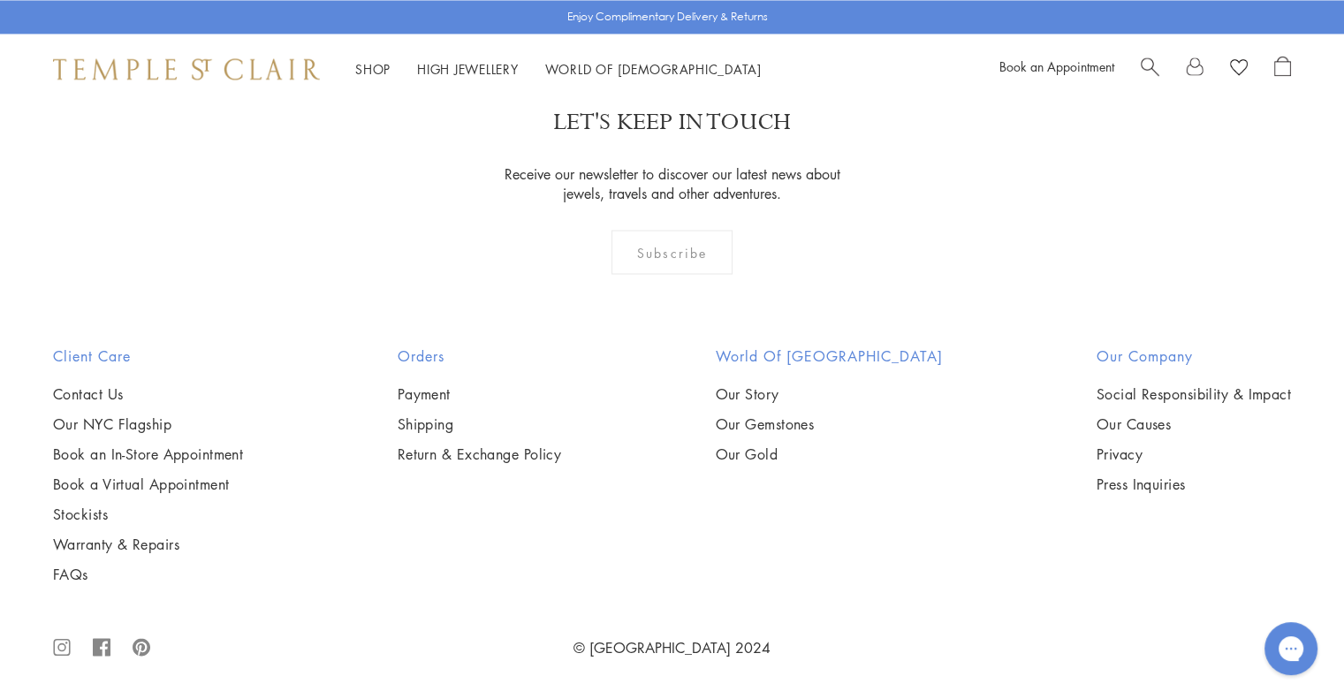
scroll to position [8790, 0]
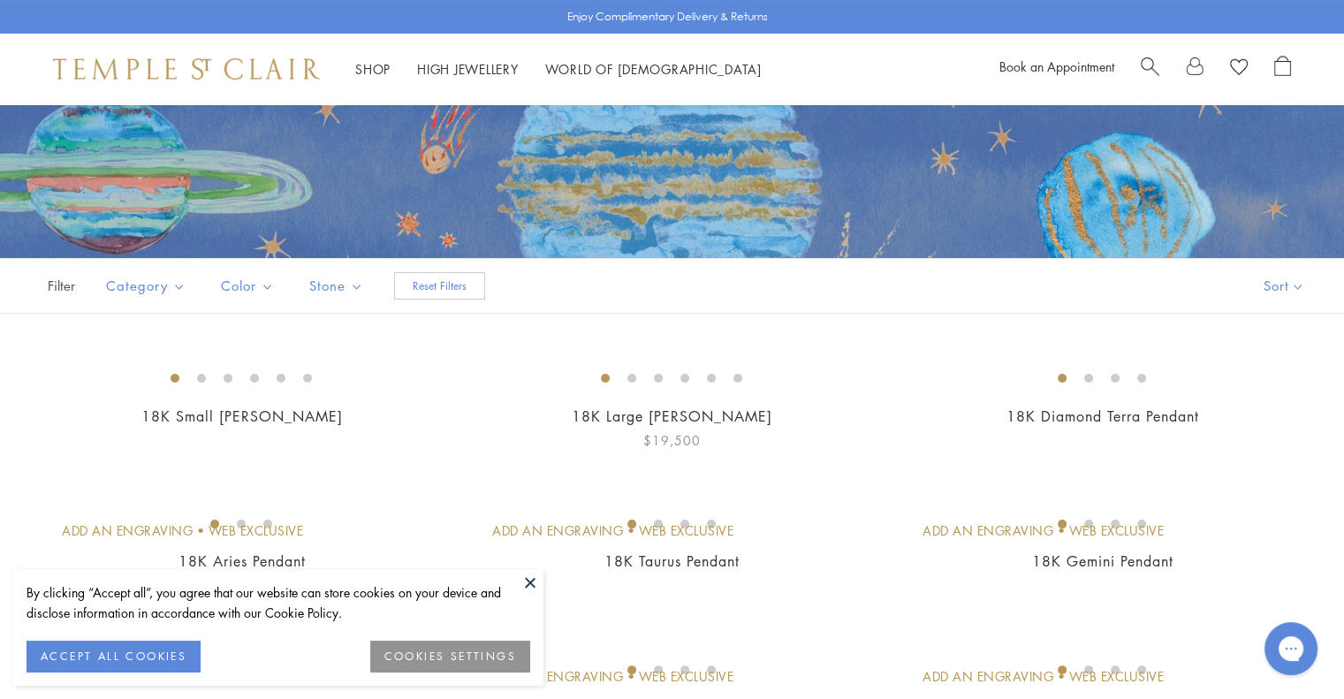
scroll to position [201, 0]
click at [539, 581] on button at bounding box center [530, 582] width 27 height 27
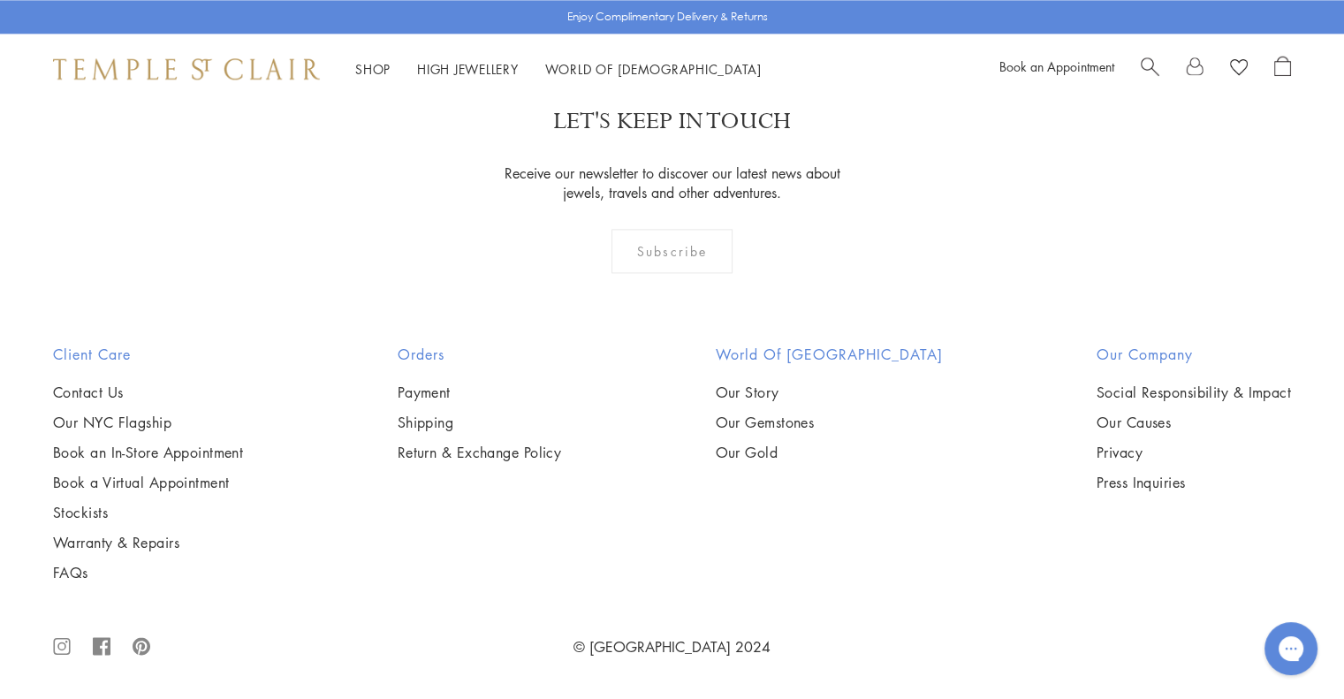
scroll to position [5021, 0]
click at [0, 0] on img at bounding box center [0, 0] width 0 height 0
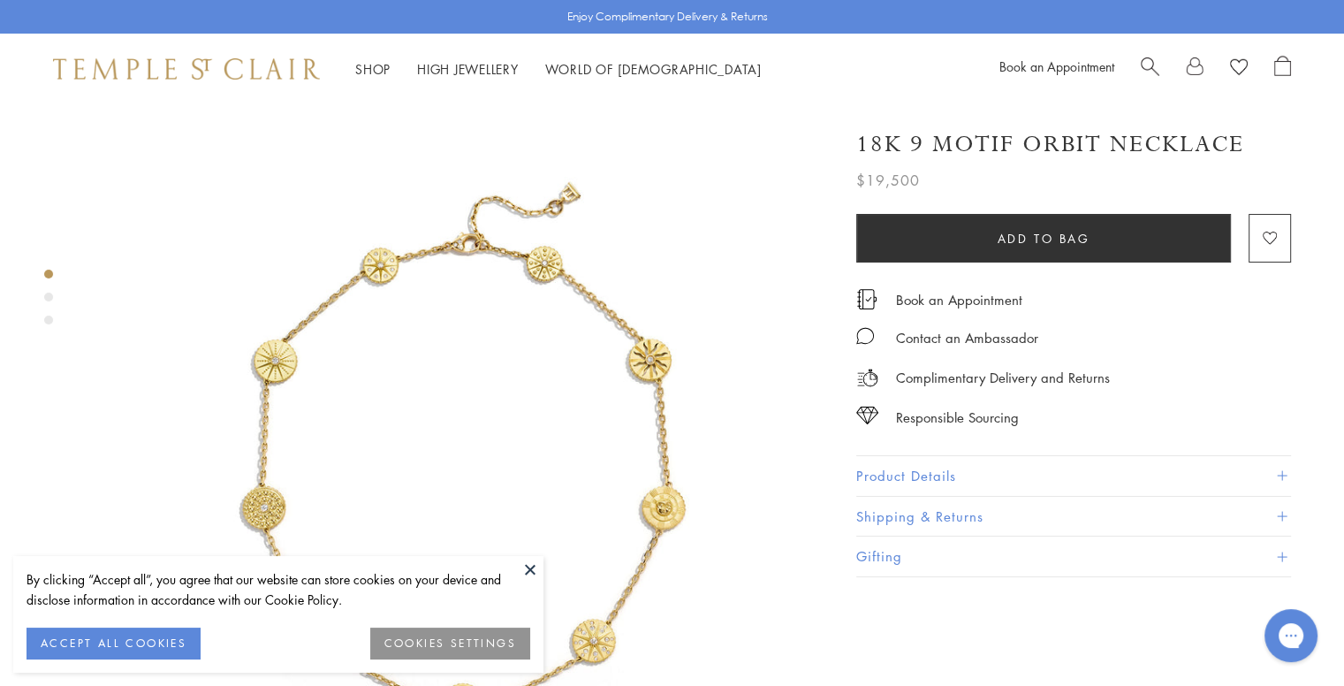
click at [533, 574] on button at bounding box center [530, 569] width 27 height 27
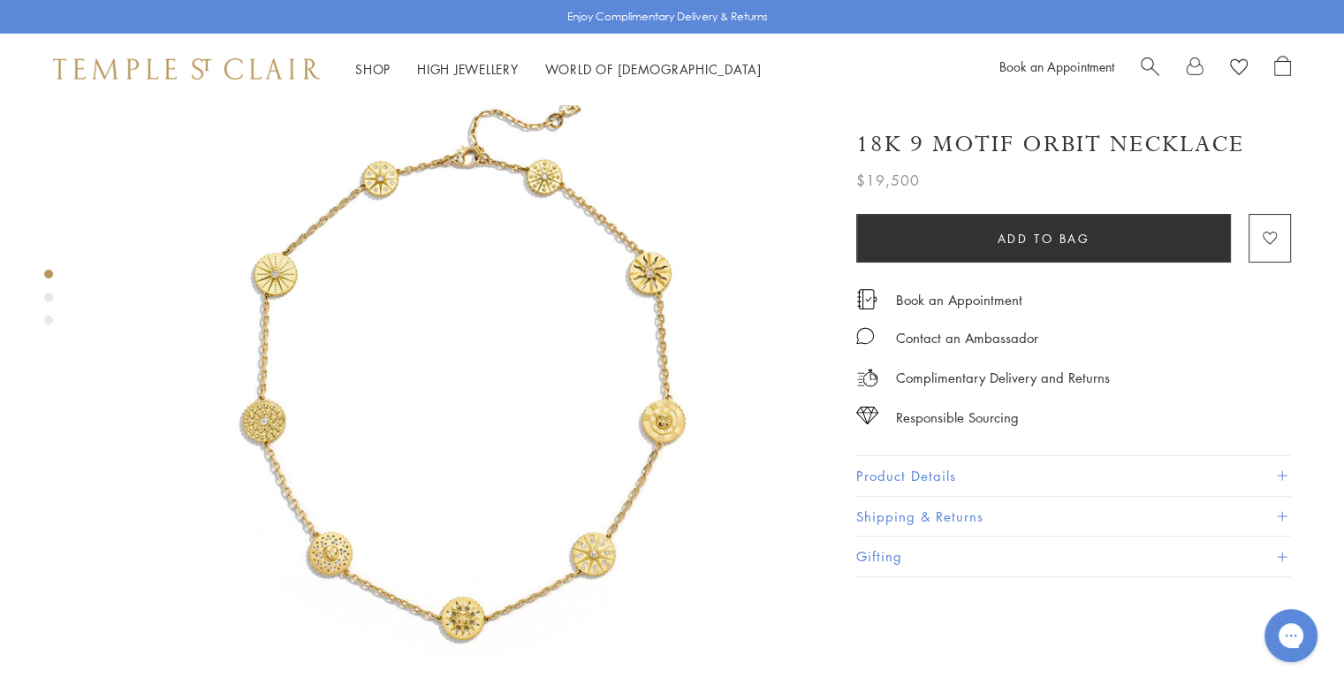
scroll to position [85, 0]
